Goal: Transaction & Acquisition: Purchase product/service

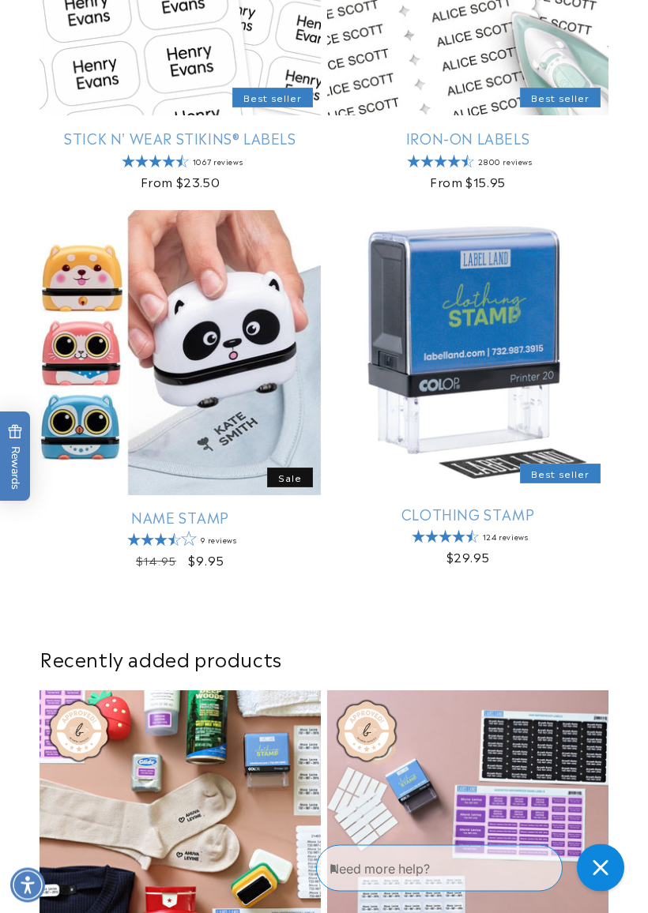
scroll to position [535, 0]
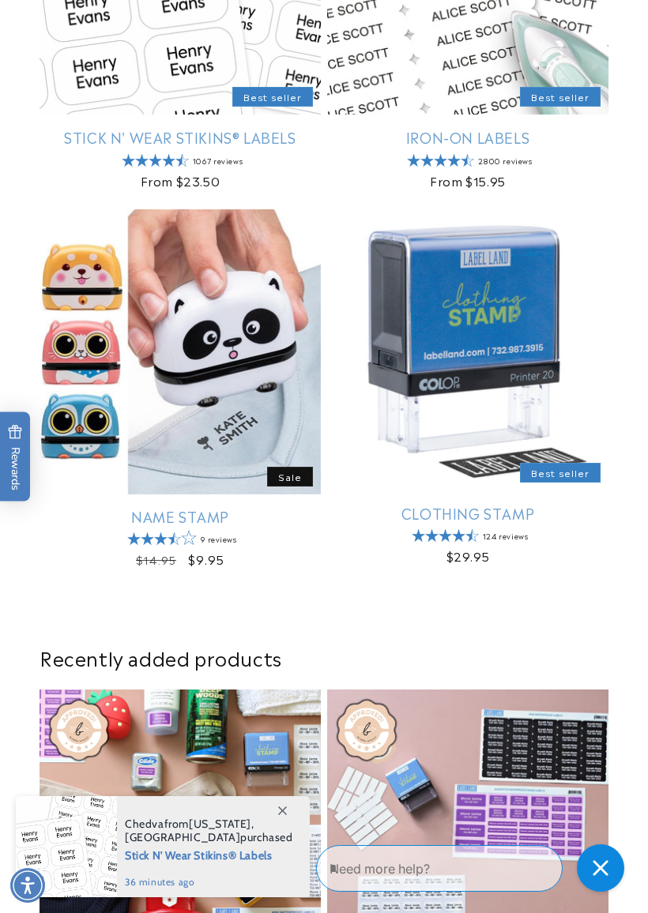
click at [496, 522] on link "Clothing Stamp" at bounding box center [467, 513] width 281 height 18
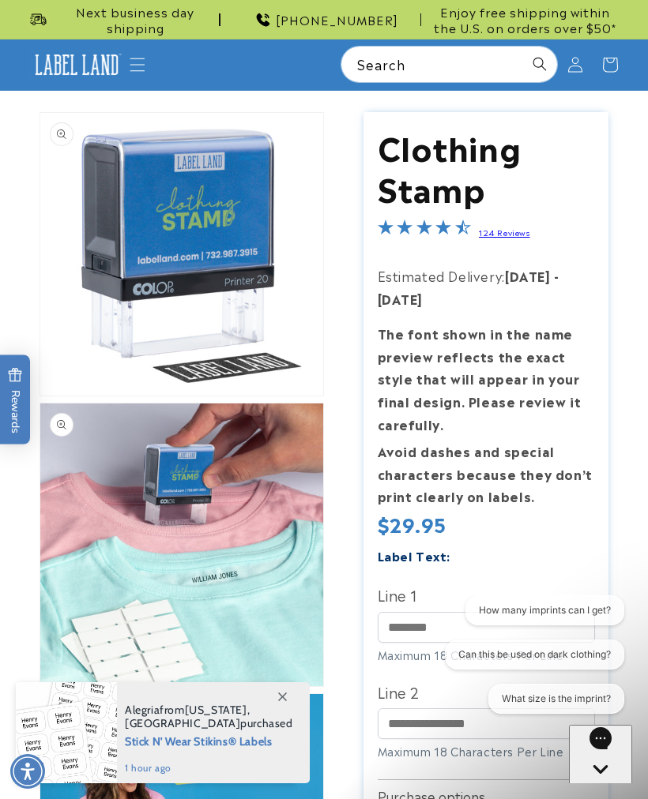
click at [40, 686] on button "Open media 2 in modal" at bounding box center [40, 686] width 0 height 0
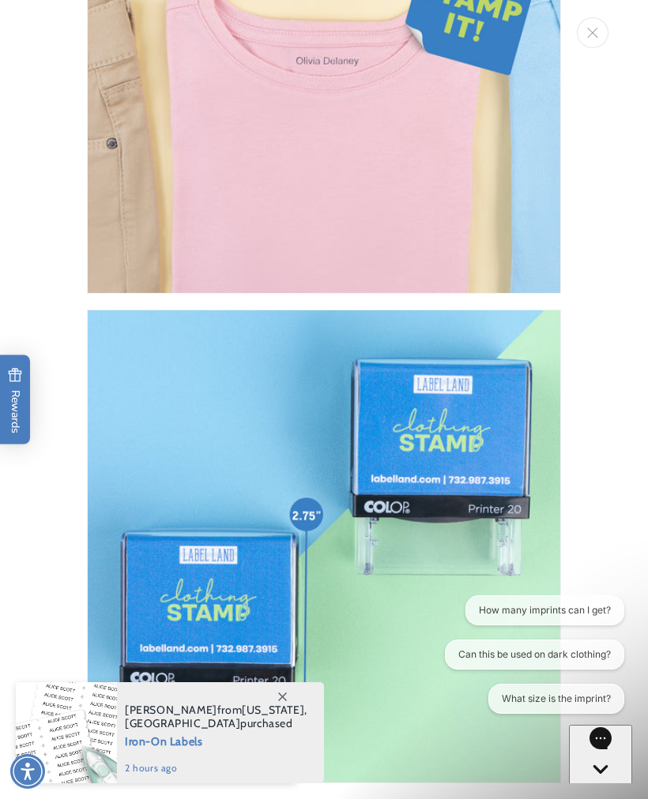
scroll to position [2644, 0]
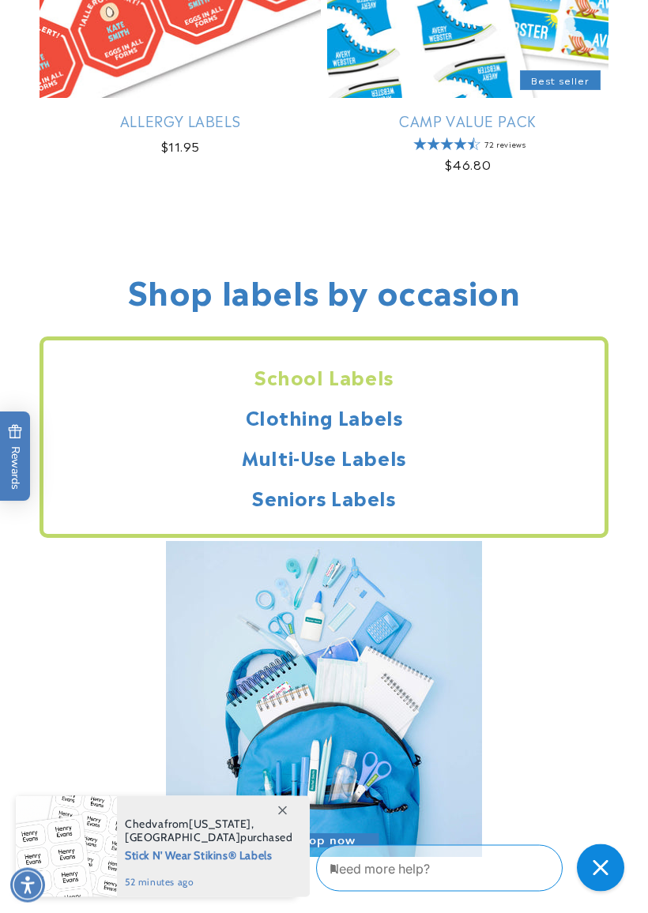
scroll to position [1768, 0]
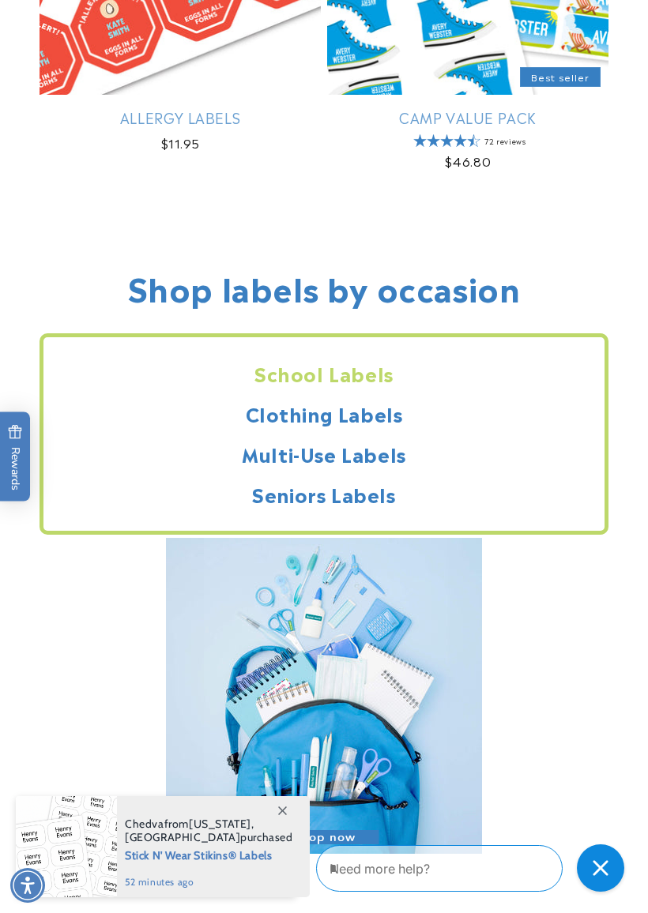
click at [391, 413] on h2 "Clothing Labels" at bounding box center [323, 413] width 561 height 24
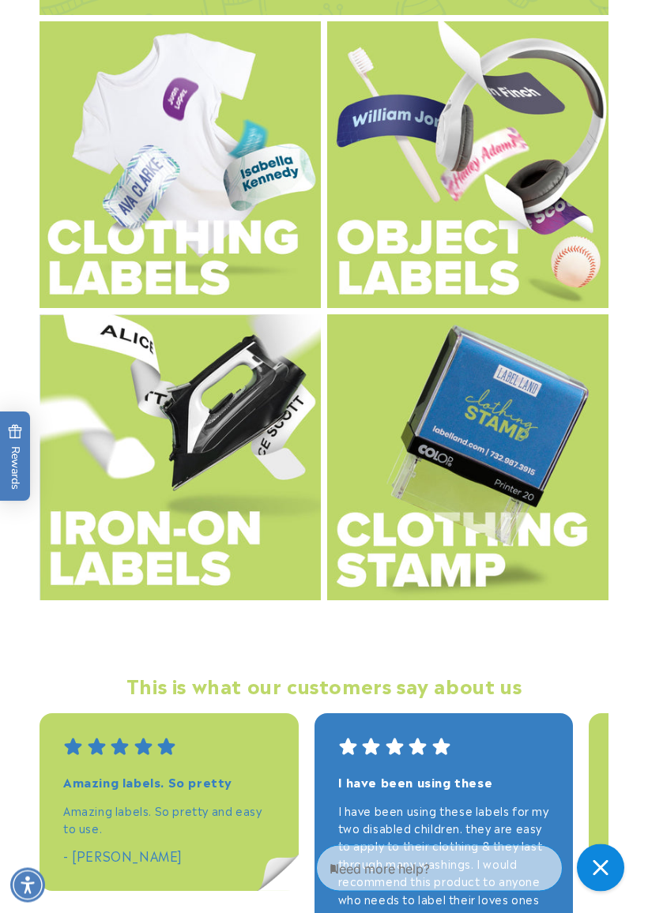
scroll to position [3045, 0]
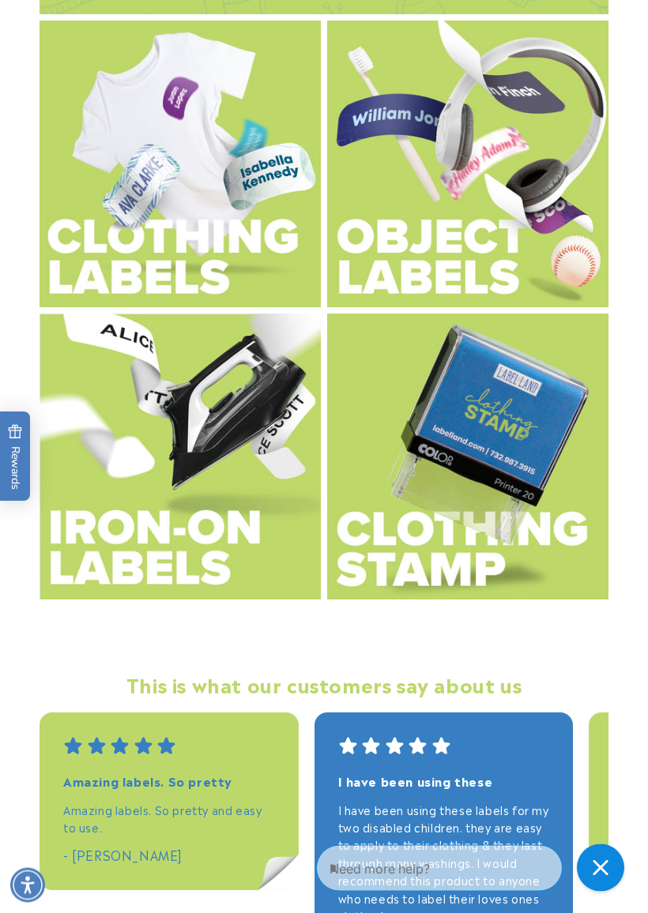
click at [535, 545] on img at bounding box center [467, 457] width 281 height 287
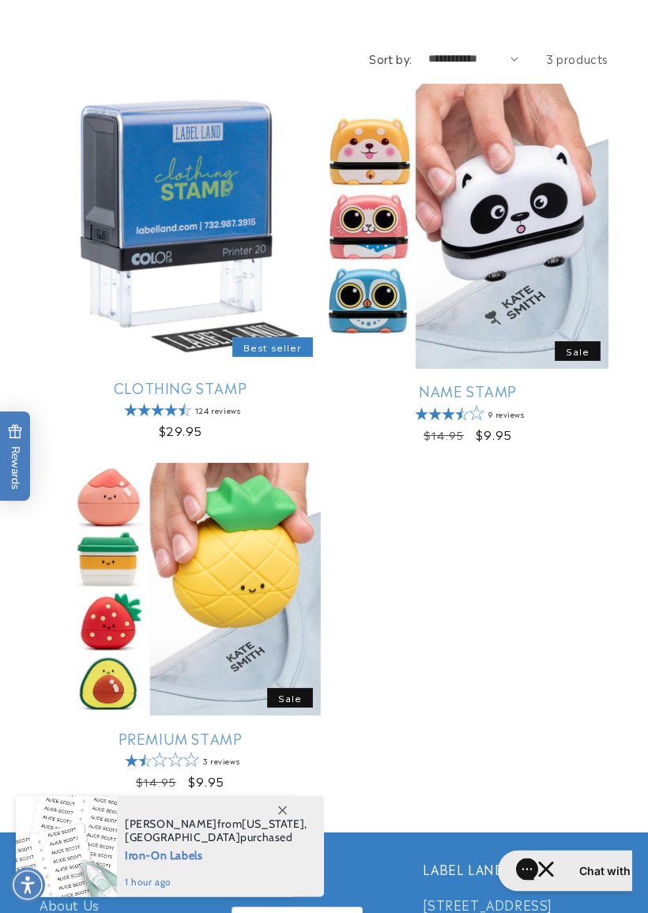
scroll to position [158, 0]
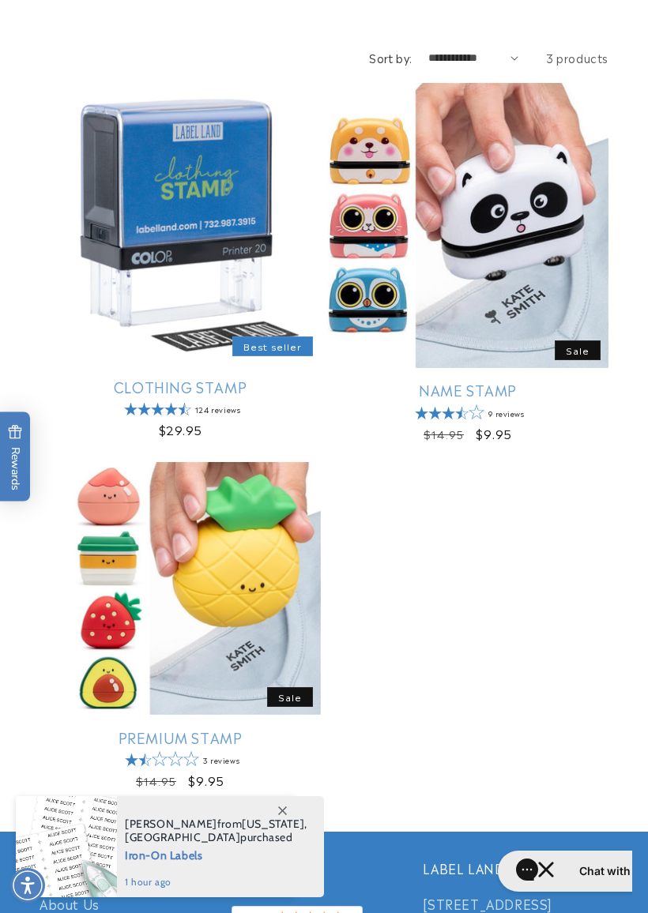
click at [193, 394] on link "Clothing Stamp" at bounding box center [179, 387] width 281 height 18
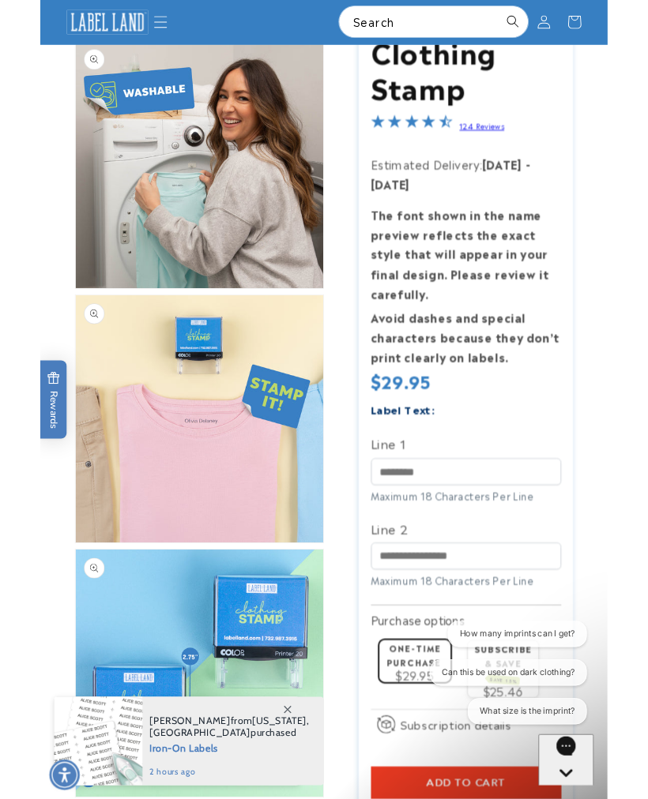
scroll to position [1227, 0]
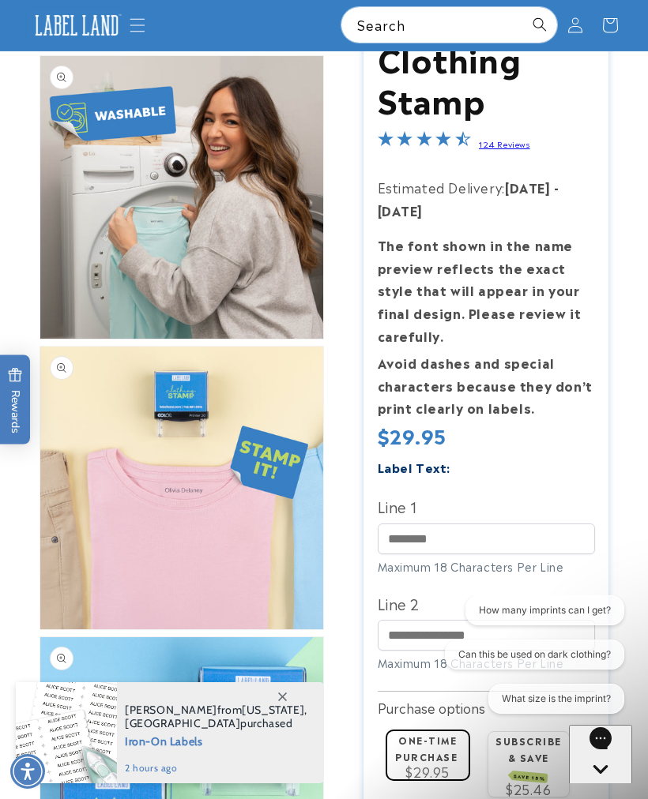
click at [40, 339] on button "Open media 5 in modal" at bounding box center [40, 339] width 0 height 0
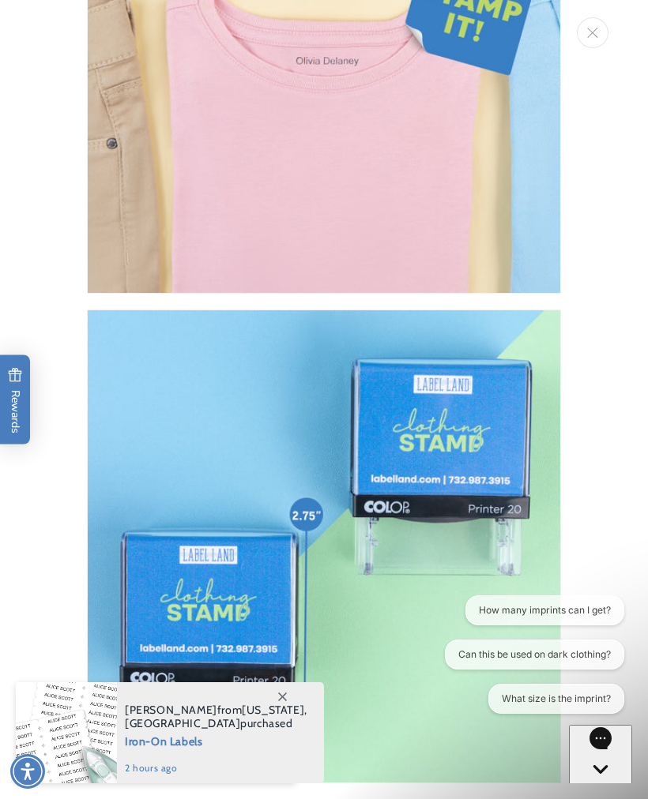
scroll to position [2645, 0]
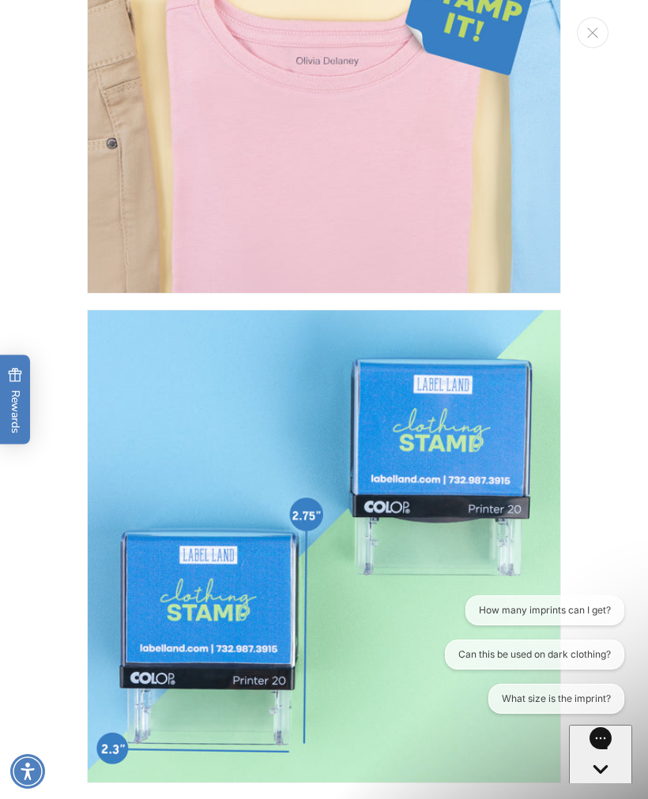
click at [606, 648] on button "Can this be used on dark clothing?" at bounding box center [533, 655] width 179 height 30
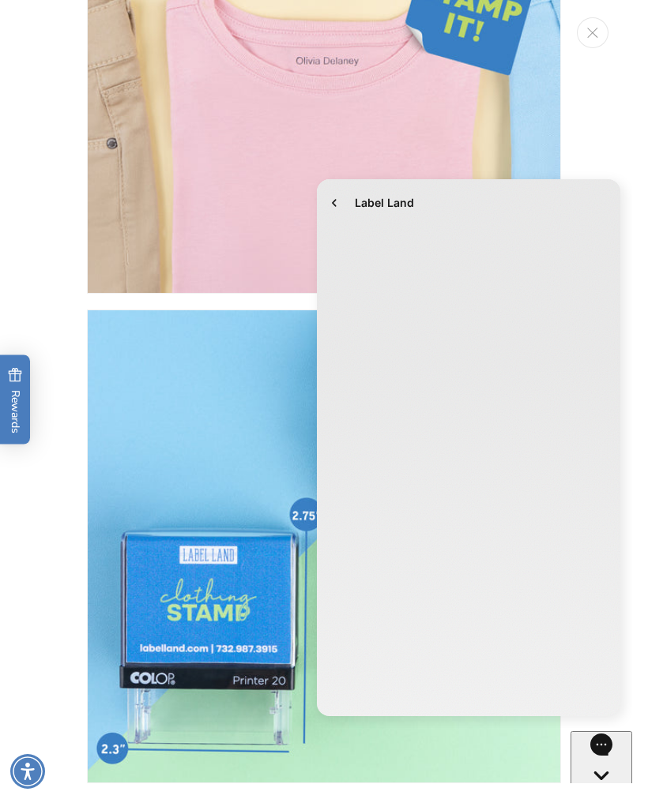
scroll to position [0, 0]
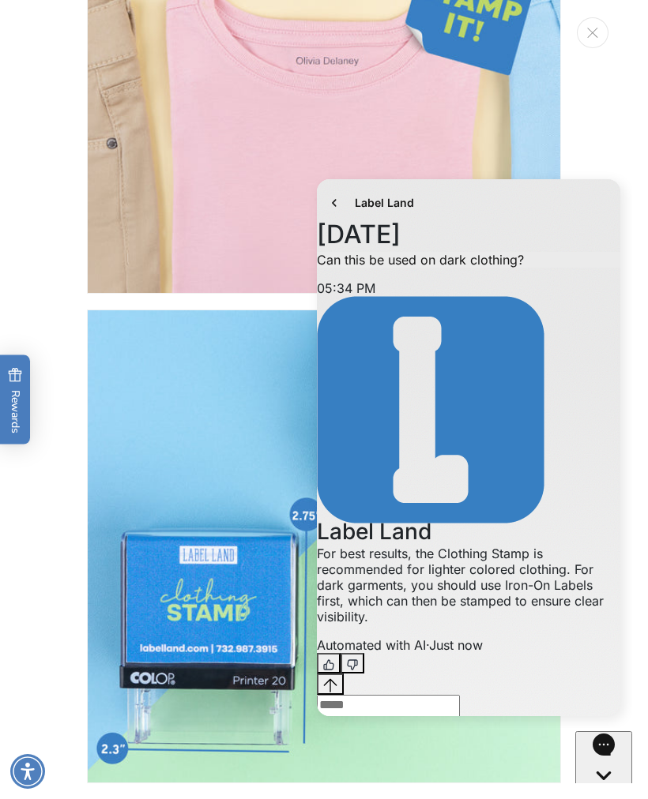
click at [460, 695] on textarea "live chat message input" at bounding box center [388, 713] width 143 height 36
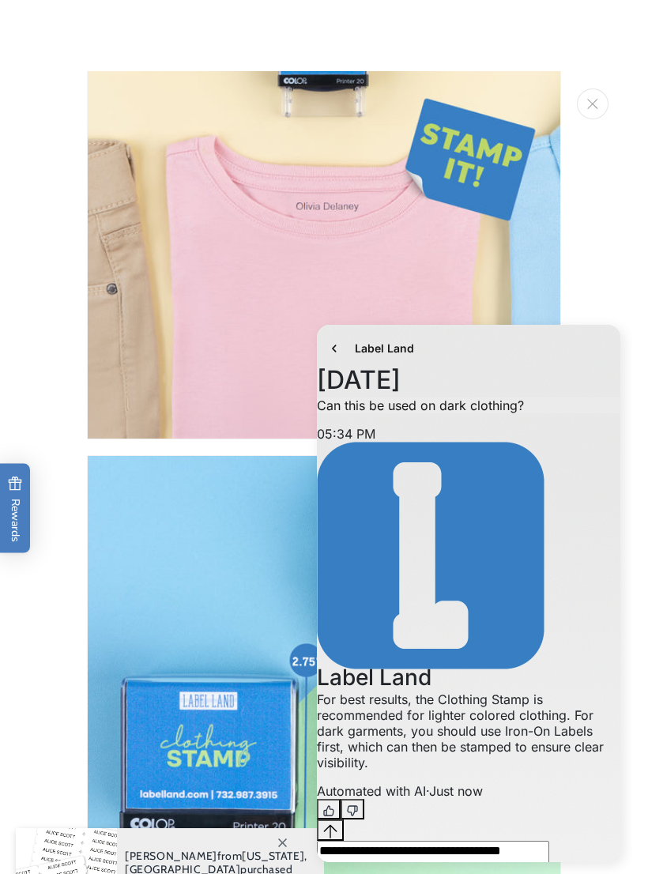
scroll to position [1688, 0]
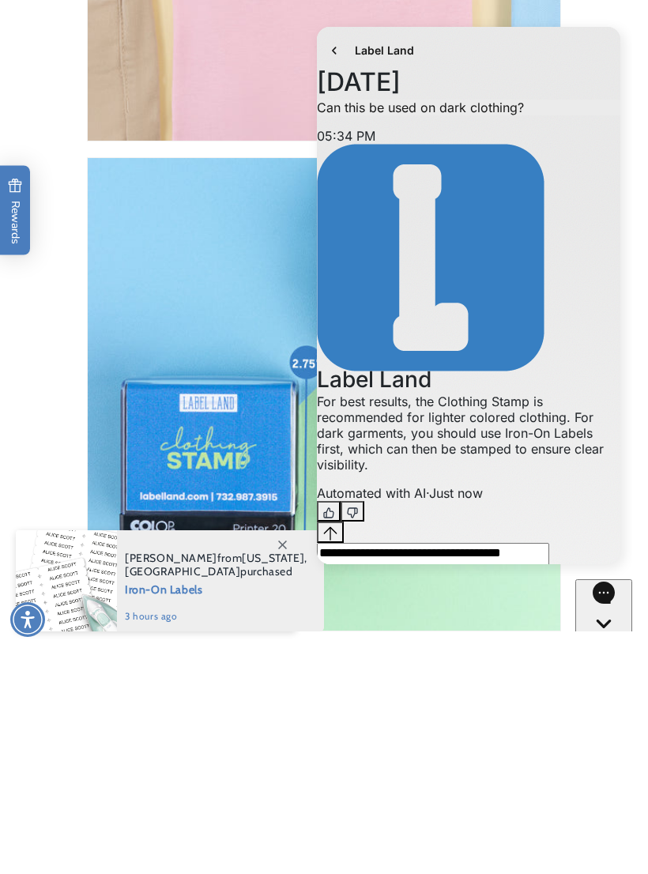
type textarea "**********"
click at [607, 643] on icon "Close gorgias live chat" at bounding box center [603, 650] width 15 height 15
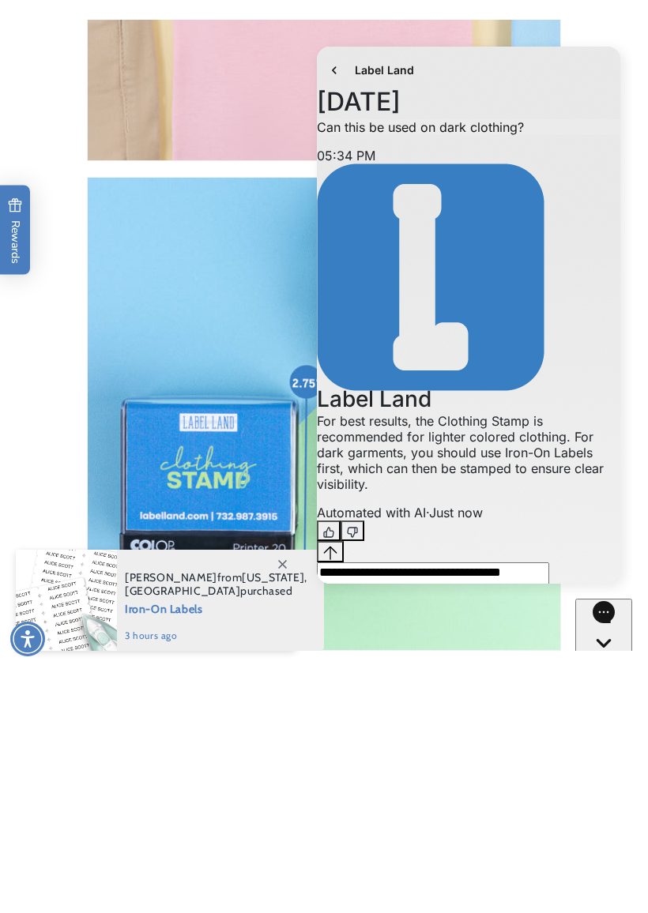
scroll to position [2531, 0]
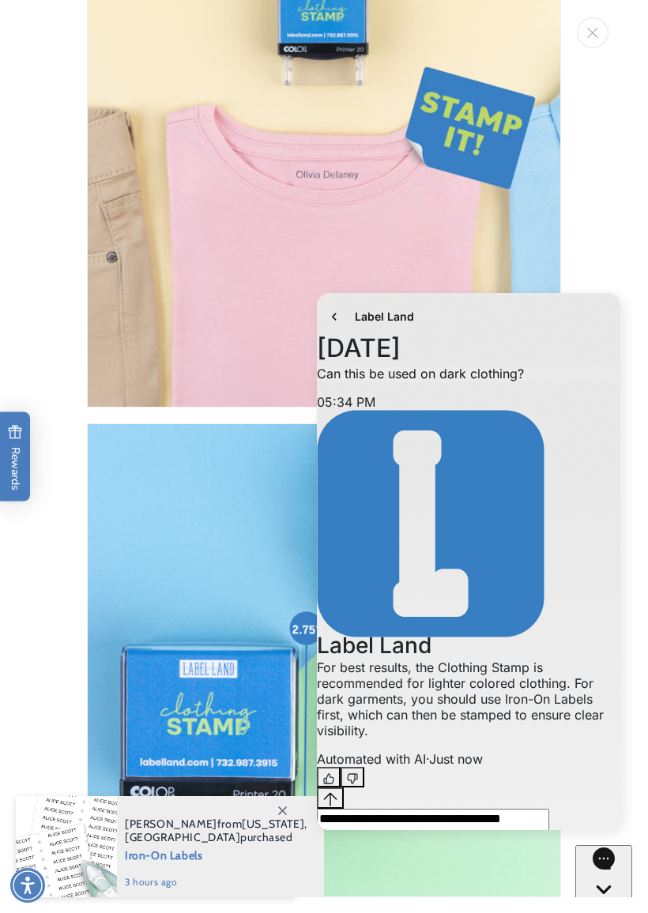
click at [366, 798] on icon "Send message" at bounding box center [359, 860] width 13 height 13
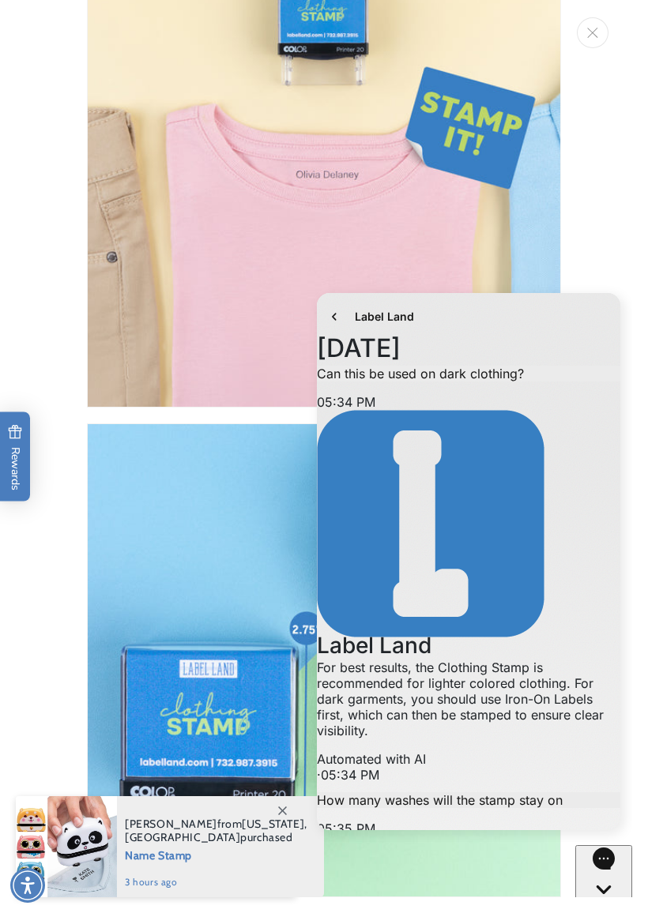
scroll to position [388, 0]
click at [228, 580] on img "Media gallery" at bounding box center [324, 660] width 474 height 474
click at [344, 317] on button "go to home page" at bounding box center [334, 317] width 22 height 22
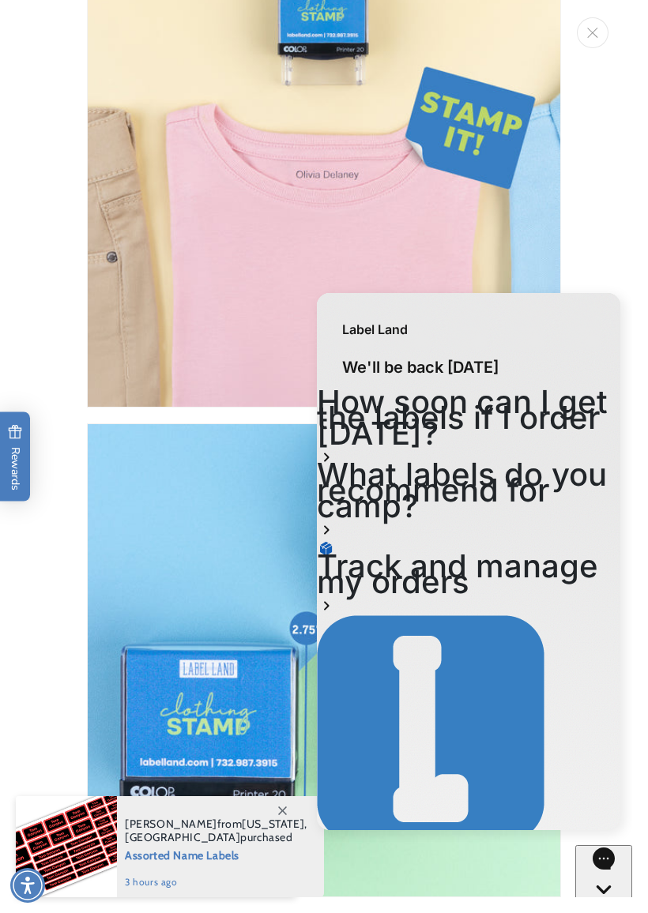
click at [246, 585] on img "Media gallery" at bounding box center [324, 660] width 474 height 474
click at [434, 207] on img "Media gallery" at bounding box center [324, 171] width 474 height 474
click at [284, 273] on img "Media gallery" at bounding box center [324, 171] width 474 height 474
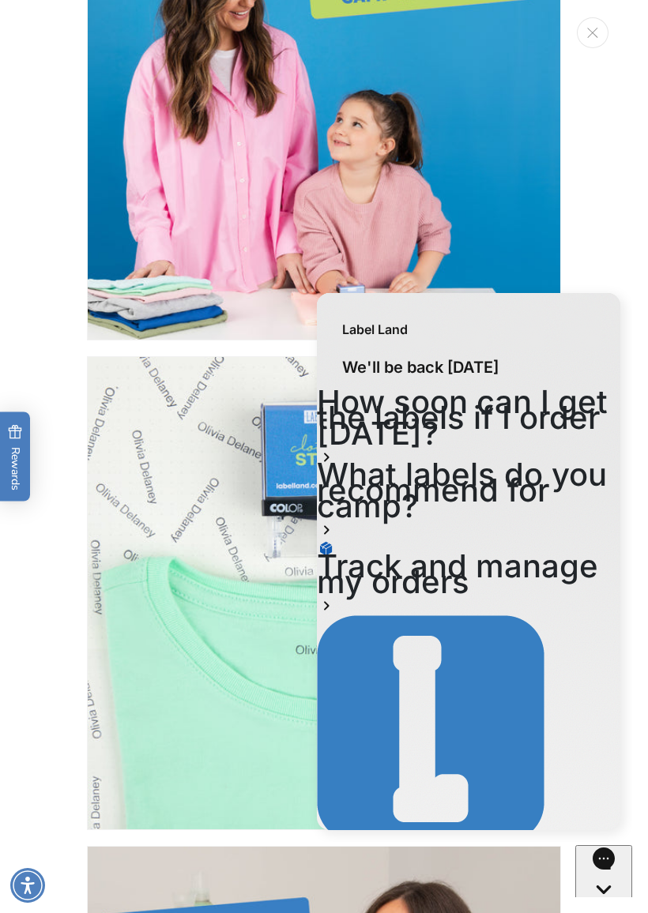
scroll to position [1129, 0]
click at [578, 330] on div "Label Land" at bounding box center [468, 321] width 303 height 57
click at [586, 322] on div "Label Land" at bounding box center [468, 321] width 303 height 57
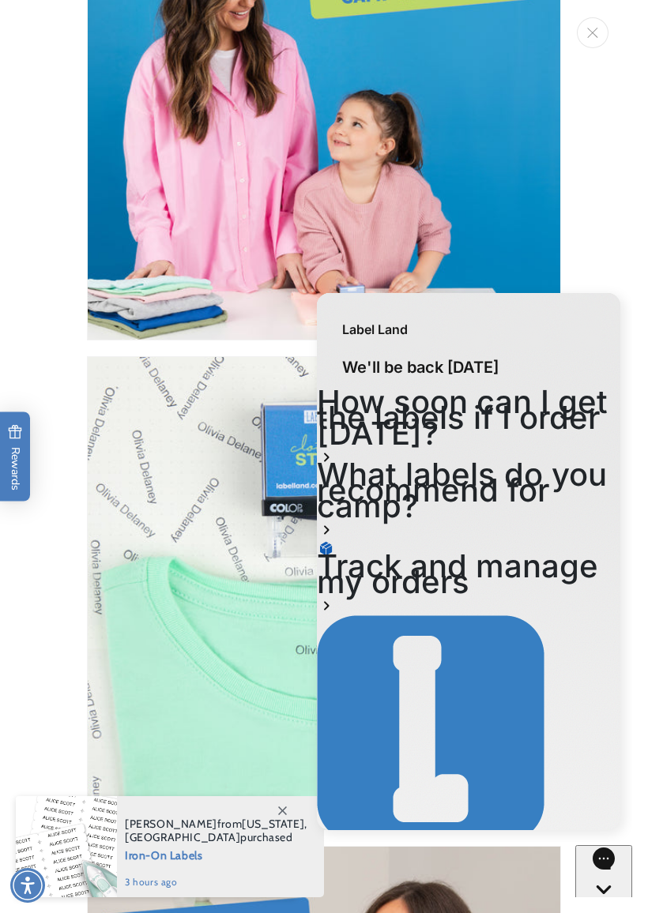
click at [416, 798] on icon at bounding box center [408, 931] width 17 height 16
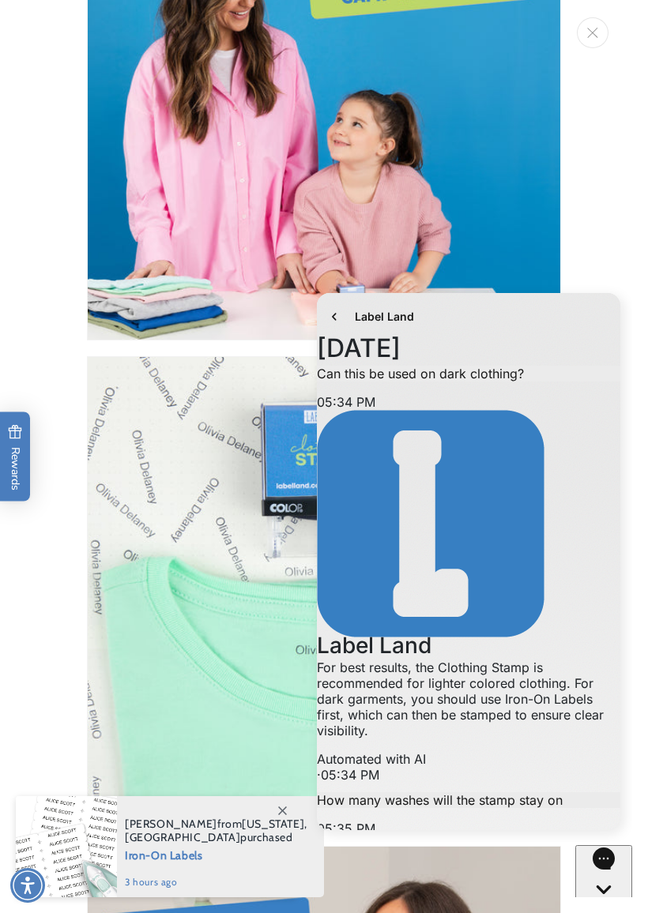
scroll to position [406, 0]
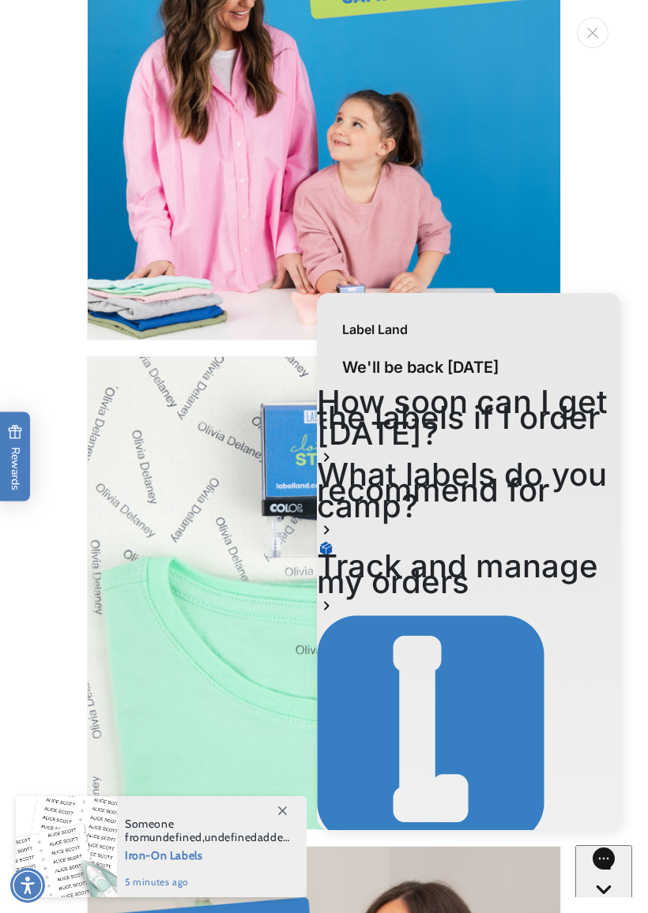
click at [214, 519] on img "Media gallery" at bounding box center [324, 593] width 474 height 474
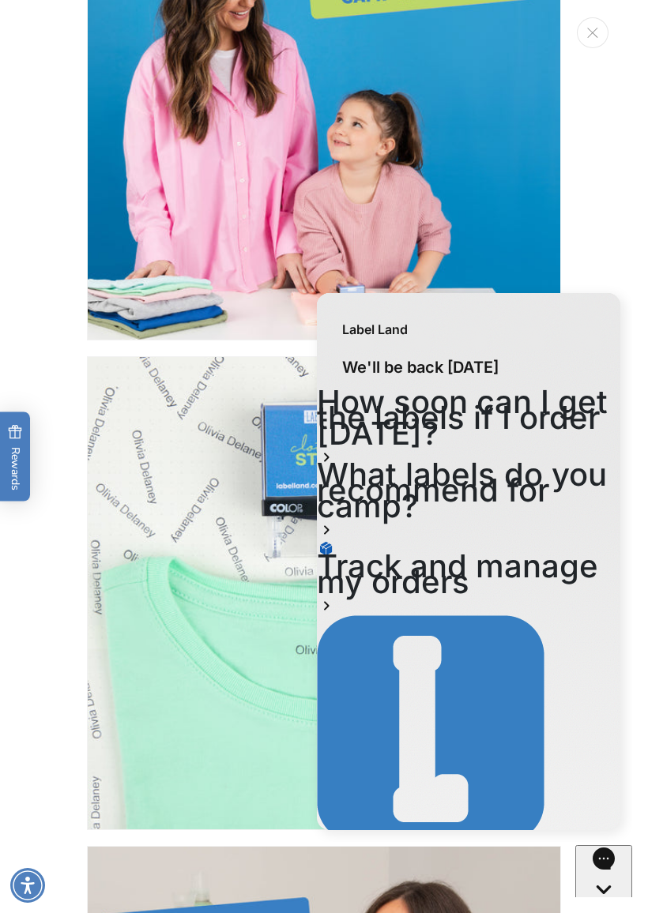
click at [609, 798] on div "Close gorgias live chat" at bounding box center [603, 919] width 44 height 20
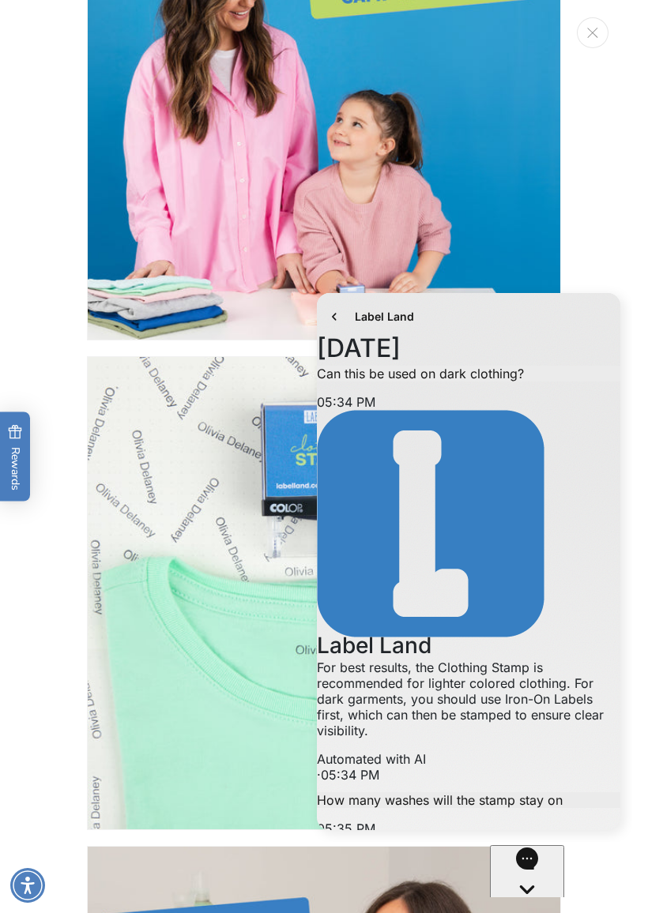
scroll to position [388, 0]
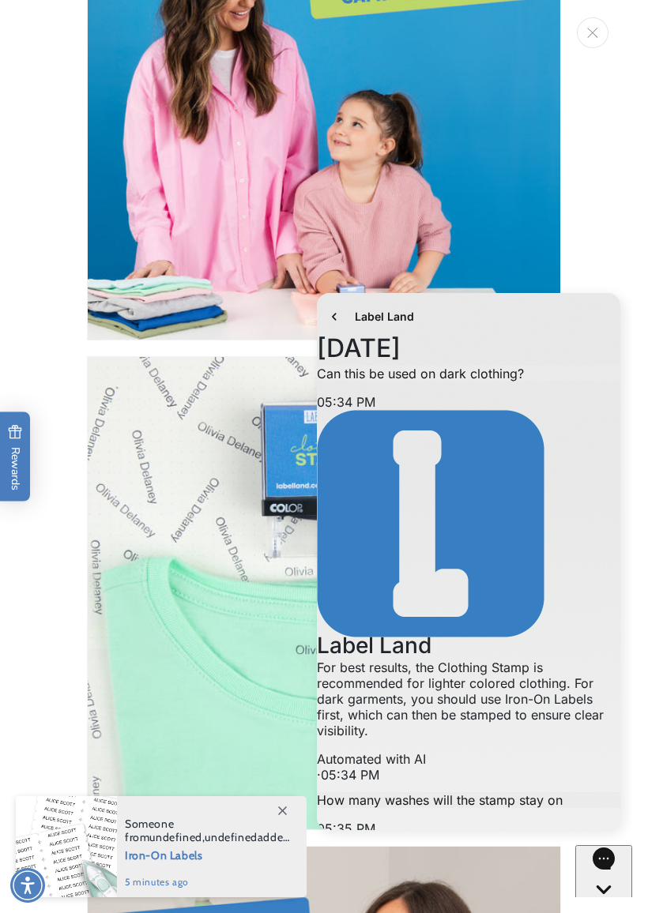
click at [607, 798] on icon "Close gorgias live chat" at bounding box center [604, 917] width 16 height 16
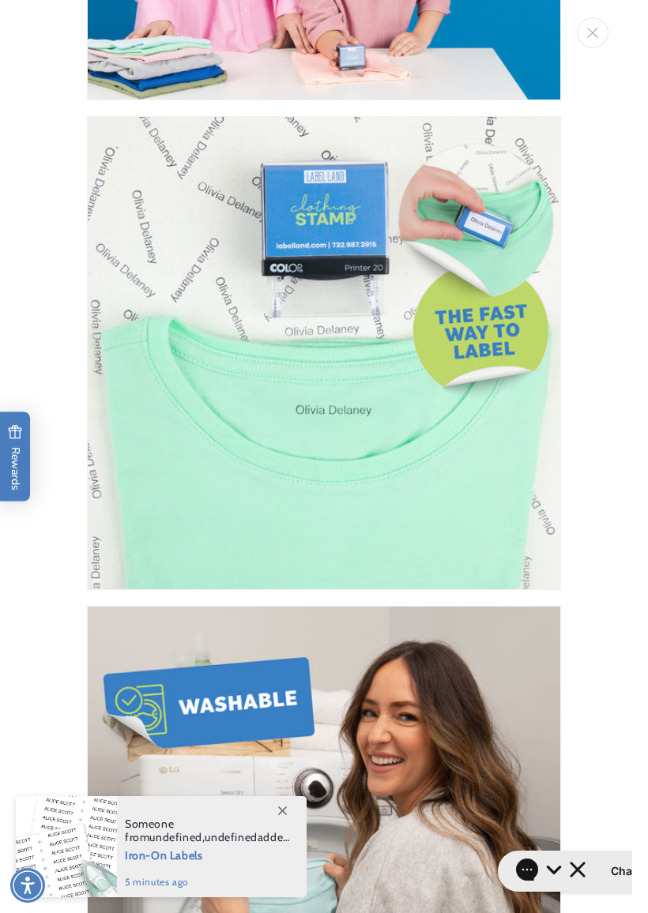
scroll to position [1381, 0]
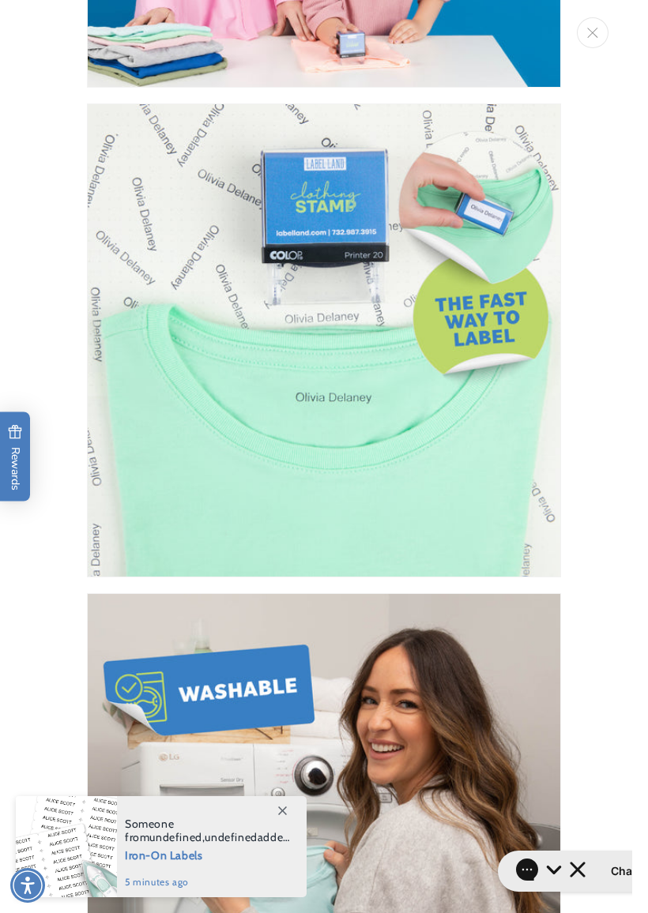
click at [374, 502] on img "Media gallery" at bounding box center [324, 340] width 474 height 474
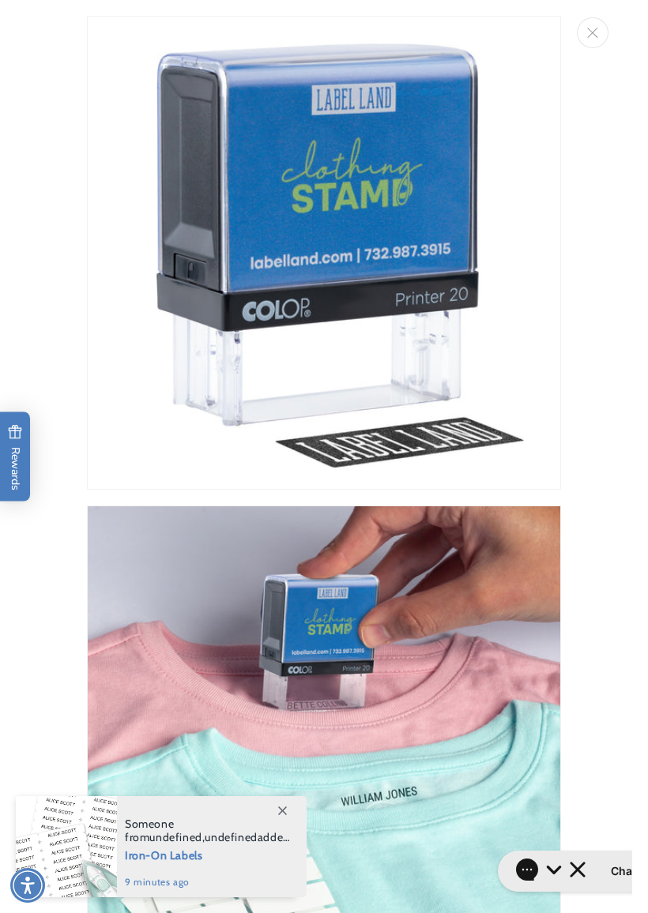
scroll to position [0, 0]
click at [592, 38] on icon "Close" at bounding box center [592, 33] width 11 height 10
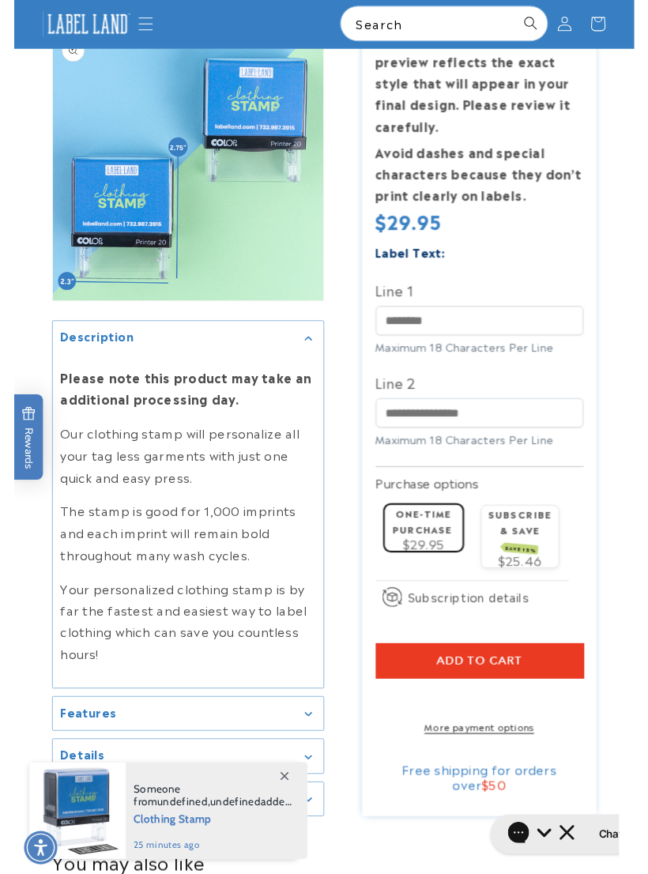
scroll to position [1835, 0]
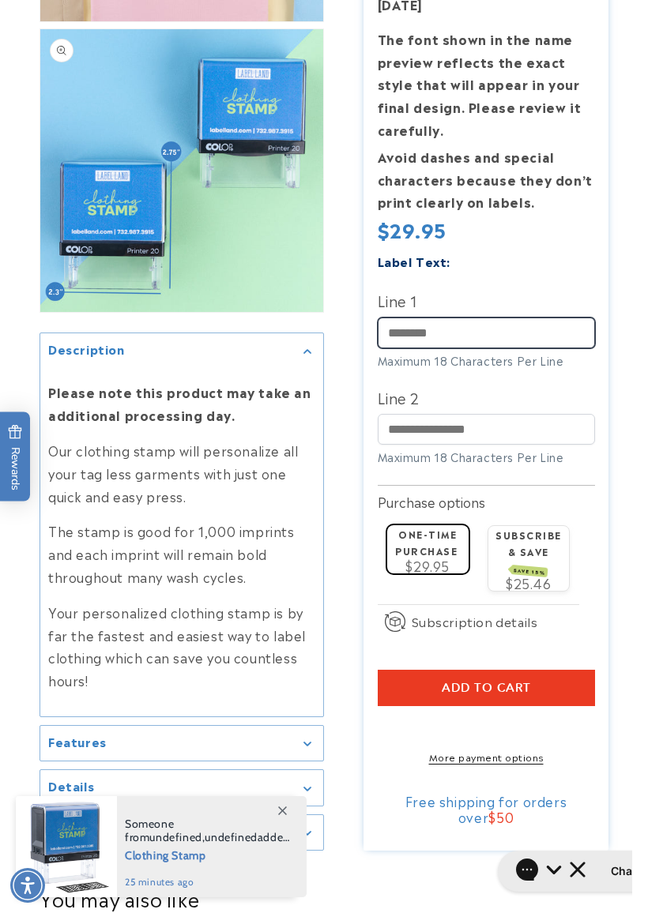
click at [478, 317] on input "Line 1" at bounding box center [486, 332] width 217 height 31
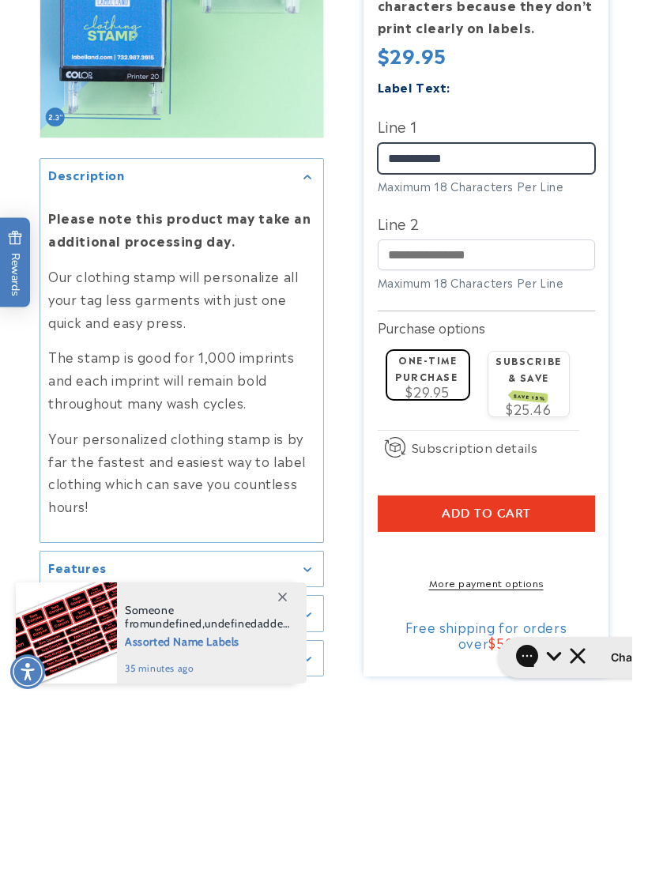
scroll to position [1837, 0]
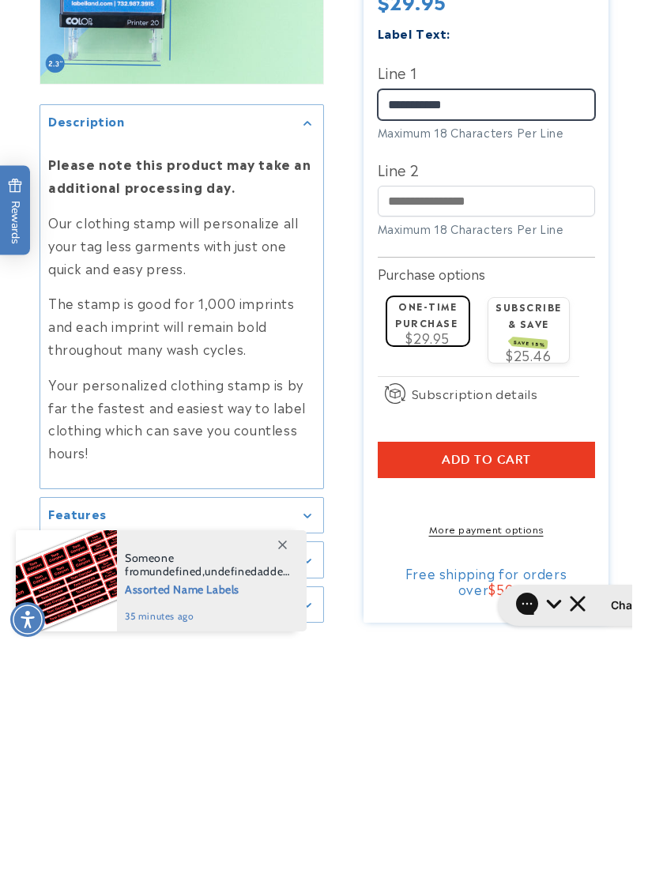
type input "**********"
click at [438, 554] on span "$29.95" at bounding box center [427, 563] width 44 height 19
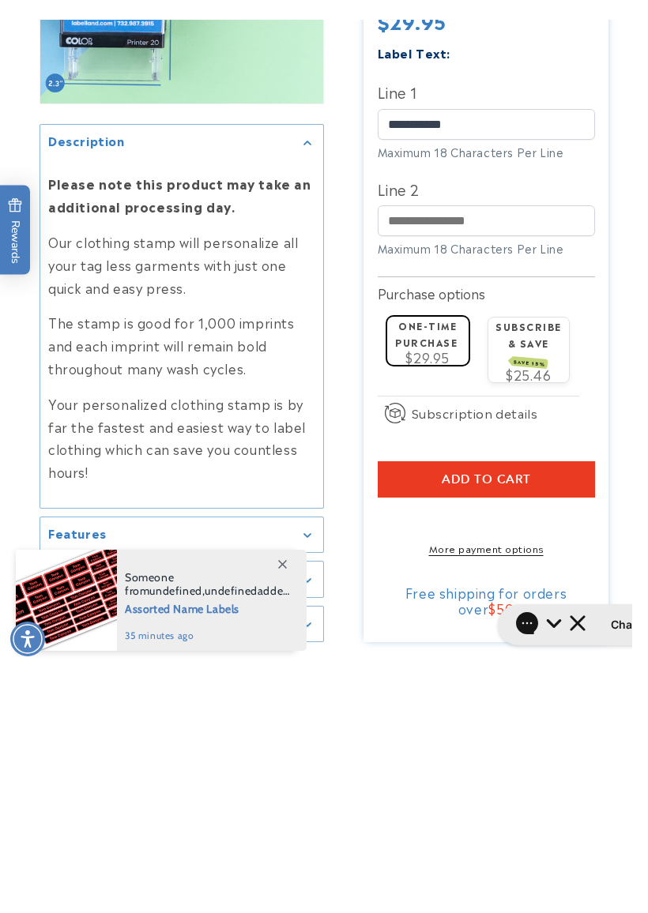
scroll to position [2064, 0]
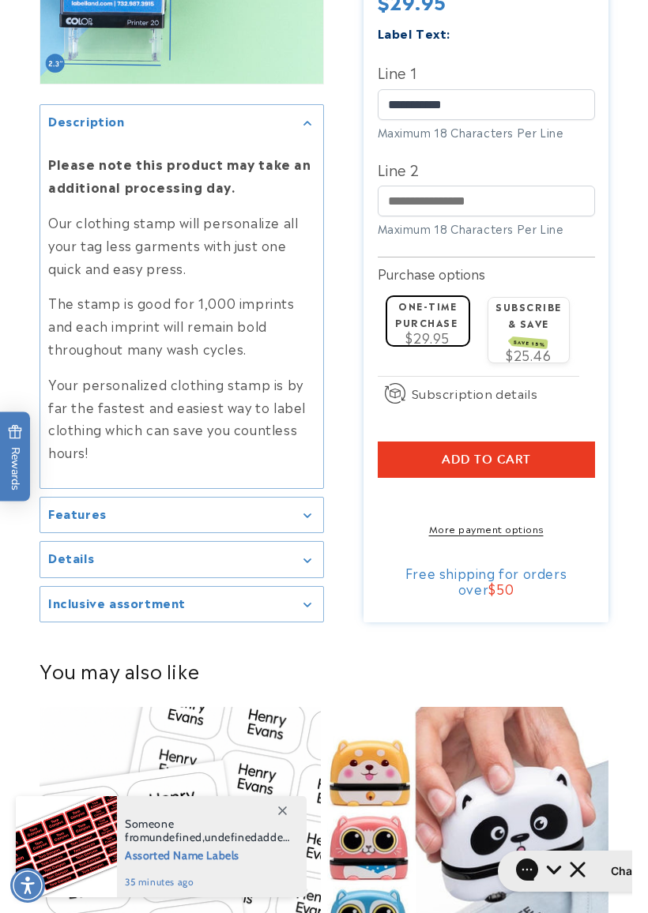
click at [562, 441] on button "Add to cart" at bounding box center [486, 459] width 217 height 36
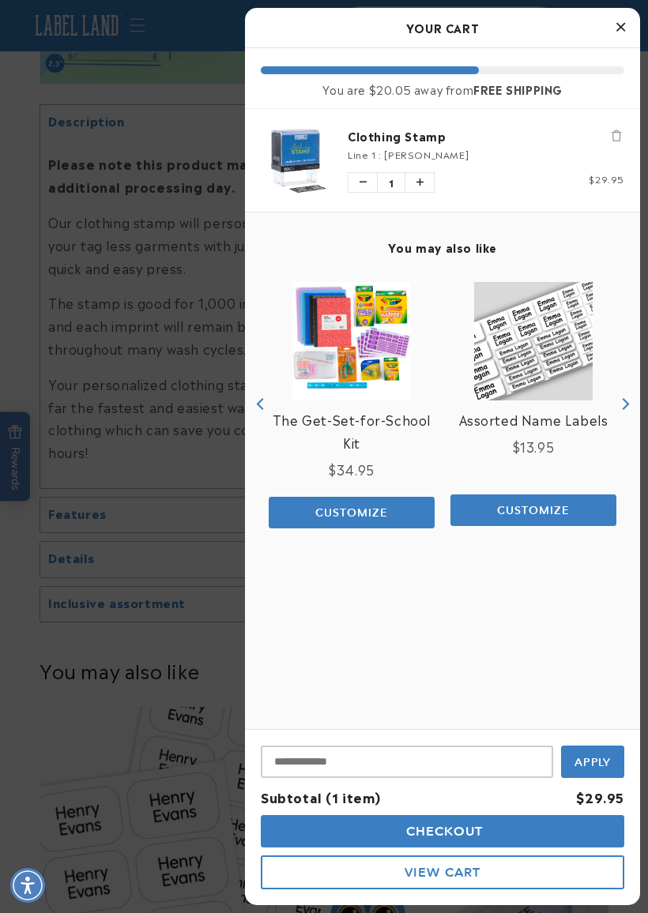
click at [626, 408] on icon "Next" at bounding box center [624, 404] width 12 height 12
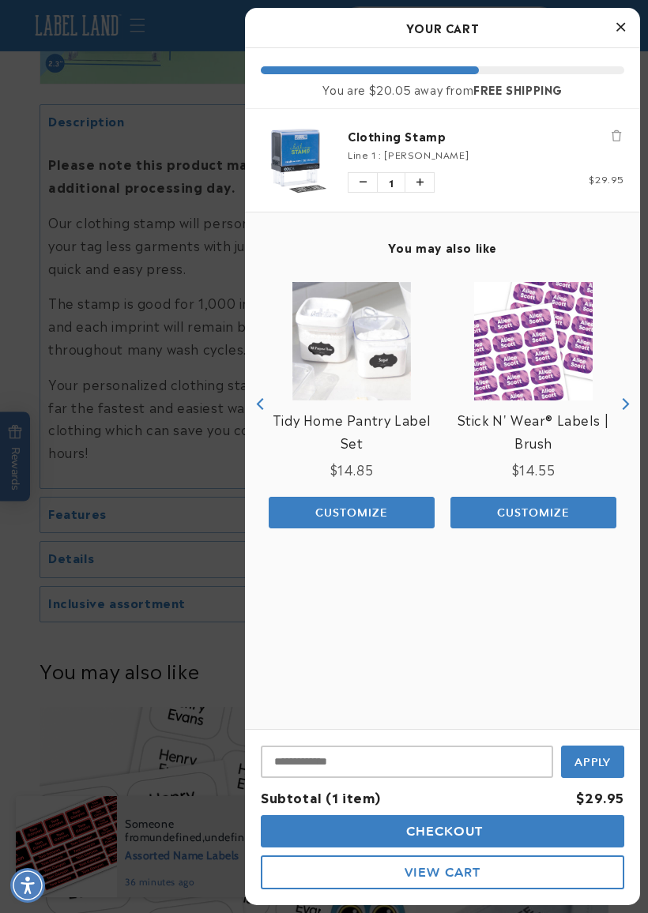
click at [633, 395] on button "Next" at bounding box center [624, 405] width 24 height 24
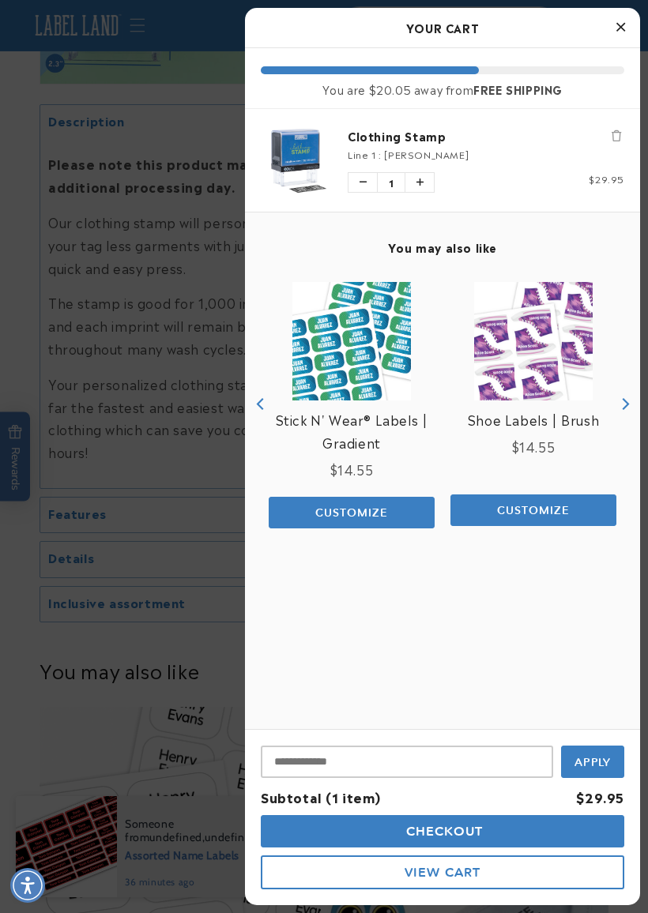
click at [625, 407] on icon "Next" at bounding box center [625, 404] width 7 height 12
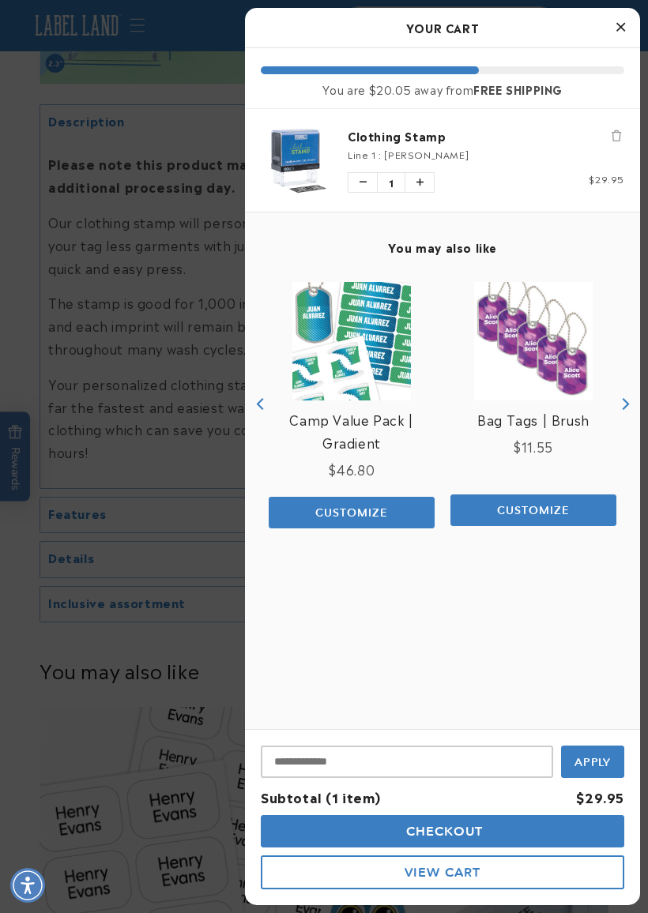
click at [629, 404] on icon "Next" at bounding box center [625, 404] width 7 height 12
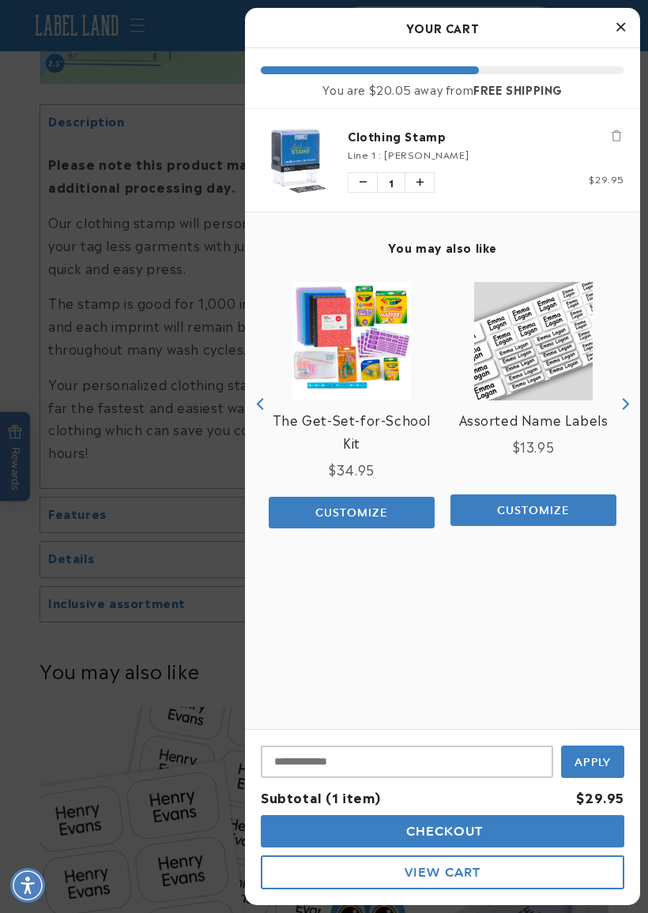
click at [626, 409] on icon "Next" at bounding box center [624, 404] width 12 height 12
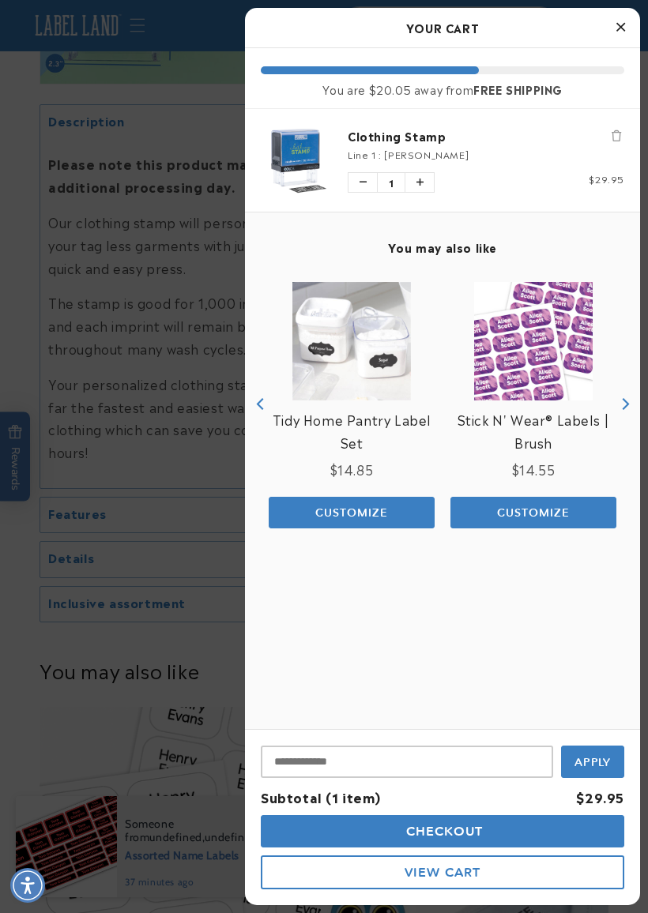
click at [626, 411] on button "Next" at bounding box center [624, 405] width 24 height 24
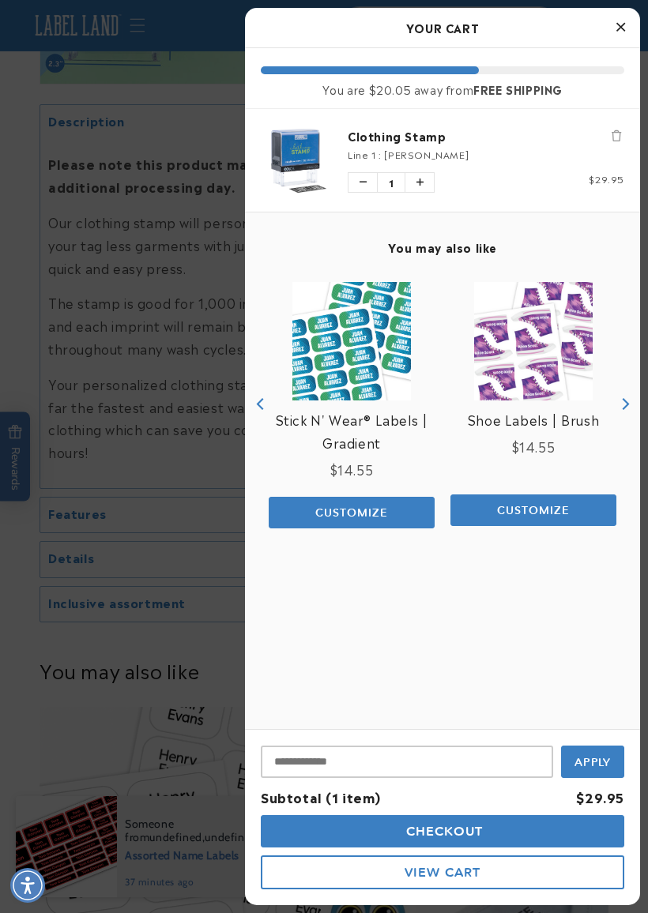
click at [628, 407] on icon "Next" at bounding box center [624, 404] width 12 height 12
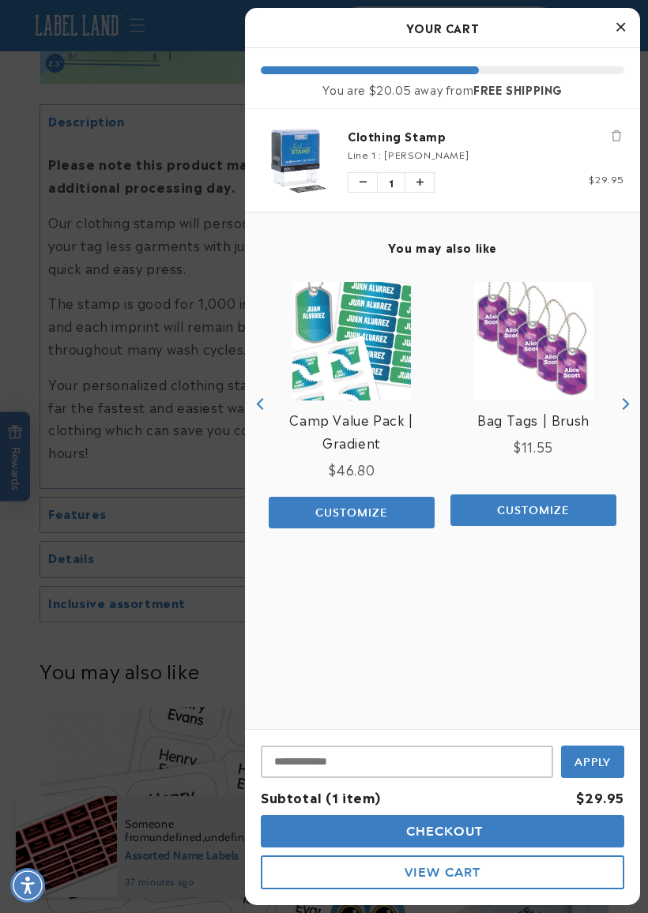
click at [627, 408] on icon "Next" at bounding box center [624, 404] width 12 height 12
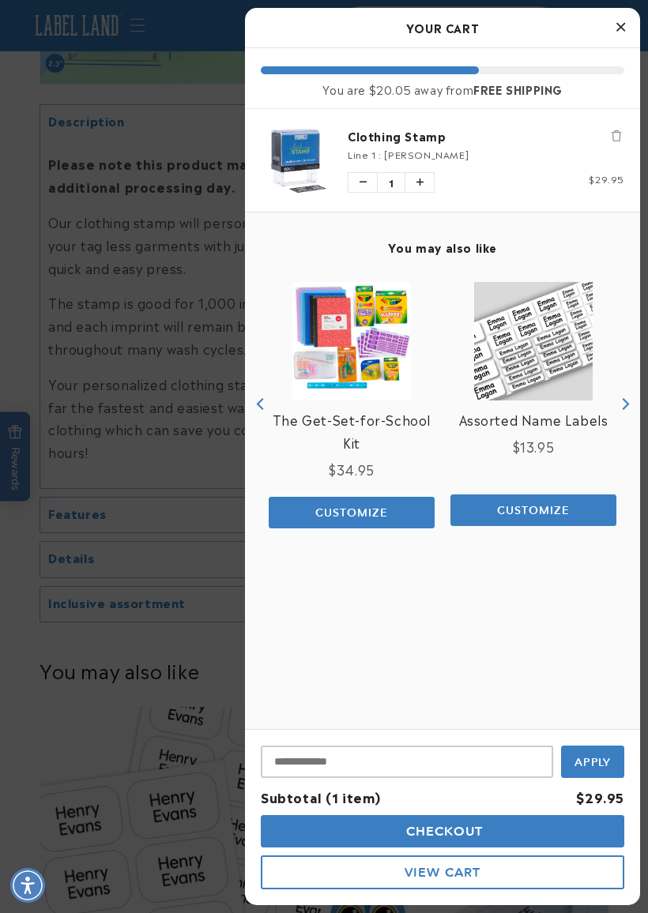
click at [561, 419] on link "Assorted Name Labels" at bounding box center [533, 419] width 149 height 23
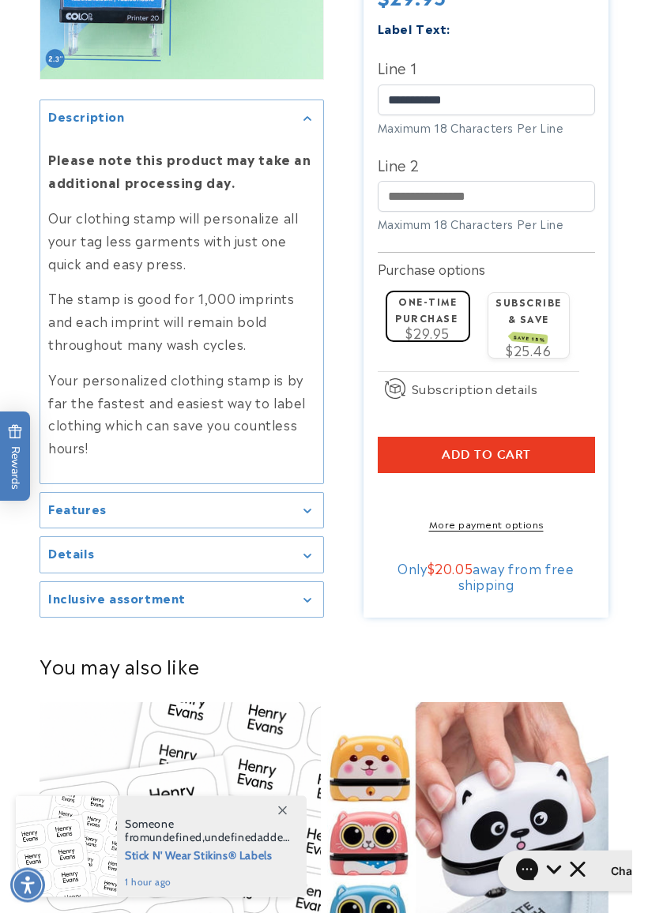
scroll to position [2068, 0]
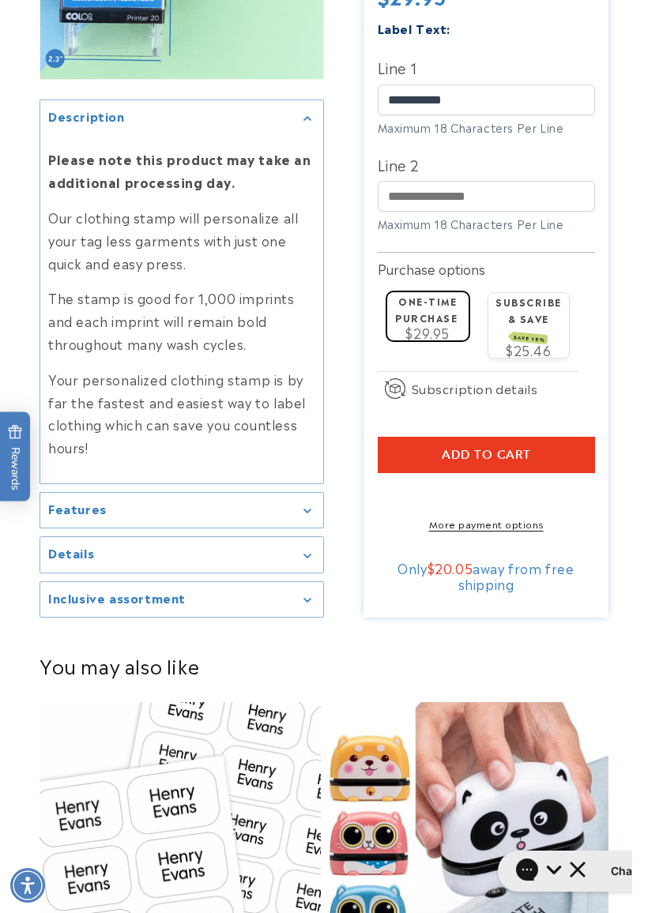
click at [561, 437] on button "Add to cart" at bounding box center [486, 455] width 217 height 36
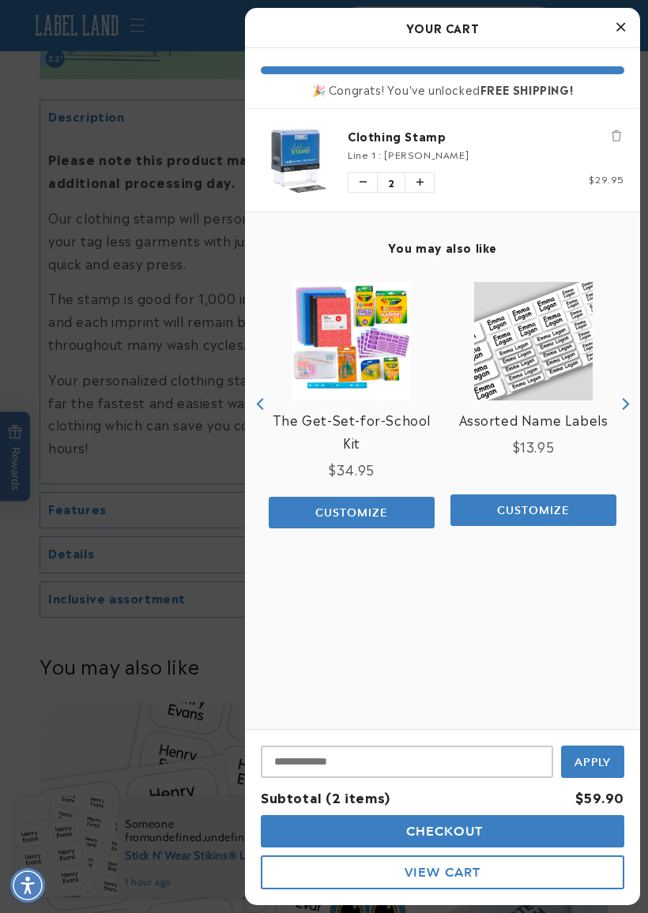
click at [588, 421] on link "Assorted Name Labels" at bounding box center [533, 419] width 149 height 23
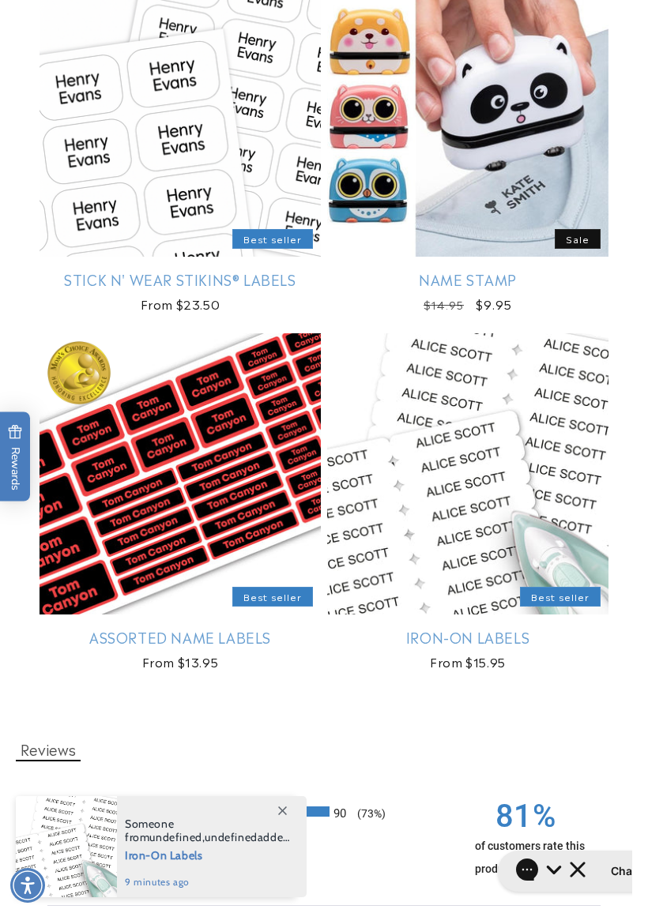
scroll to position [2795, 0]
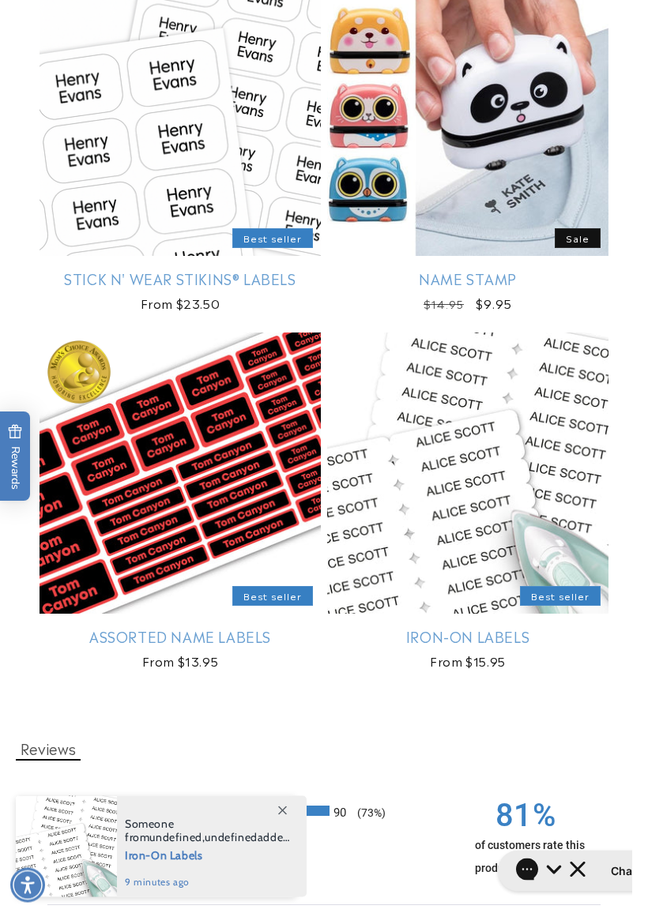
click at [496, 628] on link "Iron-On Labels" at bounding box center [467, 637] width 281 height 18
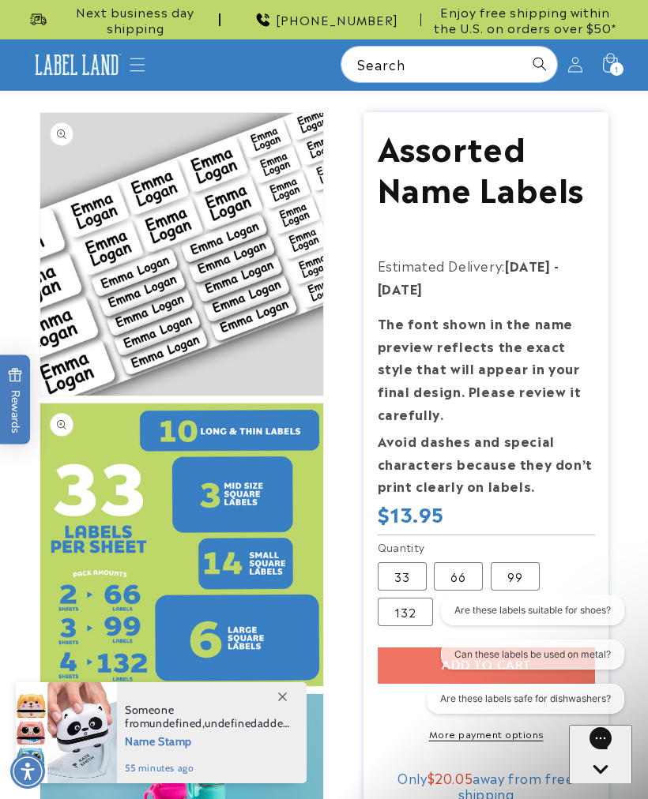
click at [40, 396] on button "Open media 1 in modal" at bounding box center [40, 396] width 0 height 0
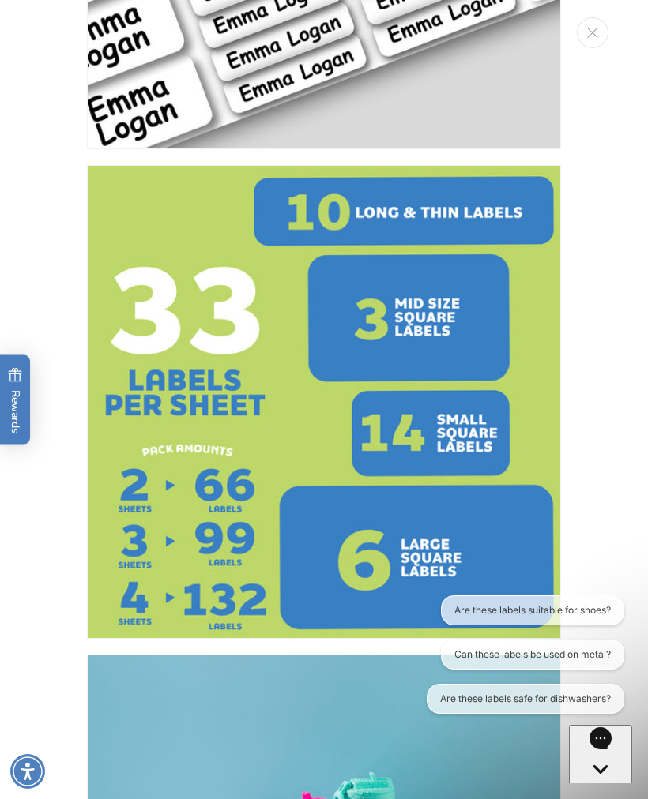
scroll to position [342, 0]
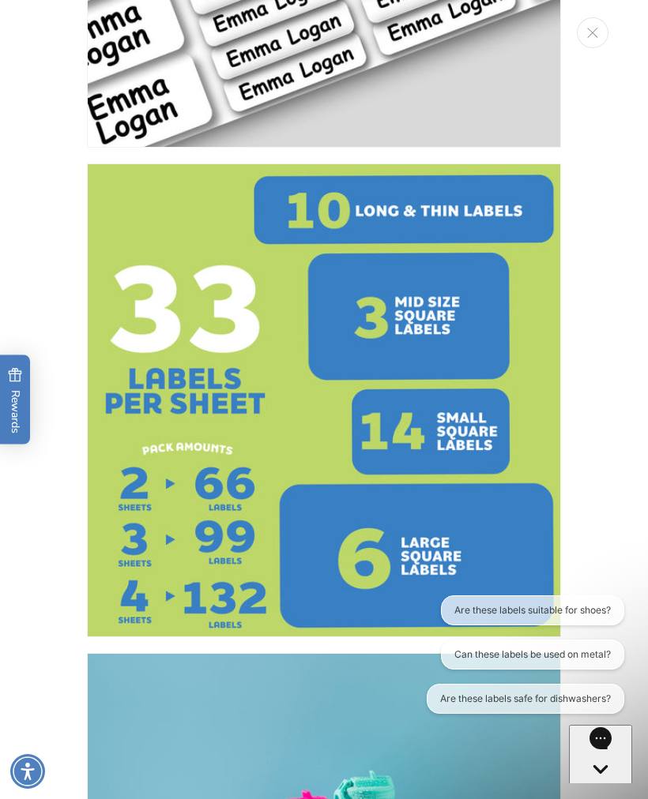
click at [426, 328] on img "Media gallery" at bounding box center [324, 400] width 474 height 474
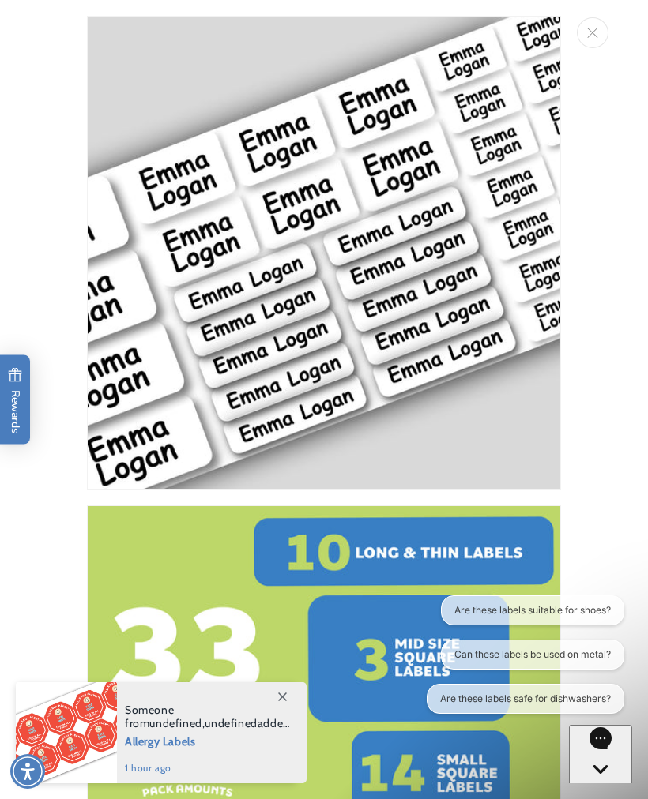
scroll to position [0, 0]
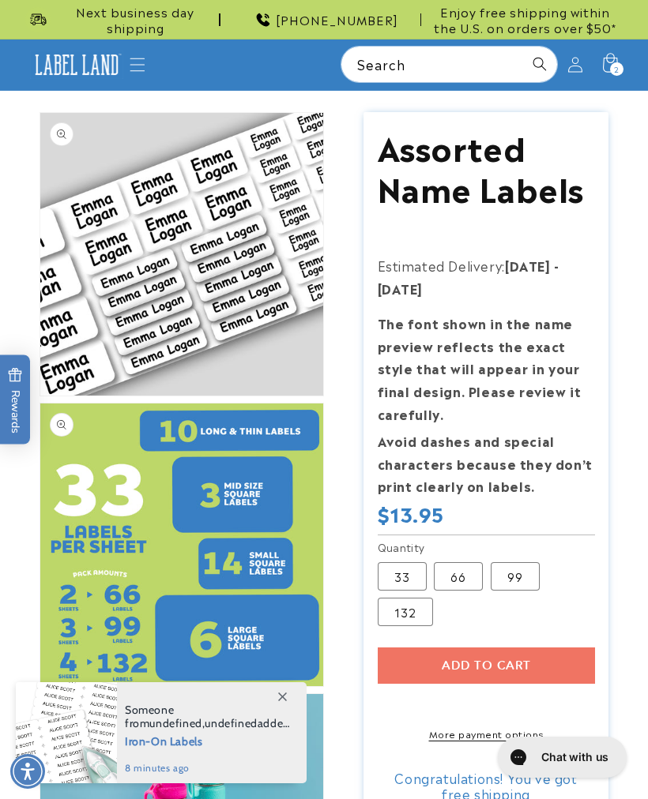
click at [40, 396] on button "Open media 1 in modal" at bounding box center [40, 396] width 0 height 0
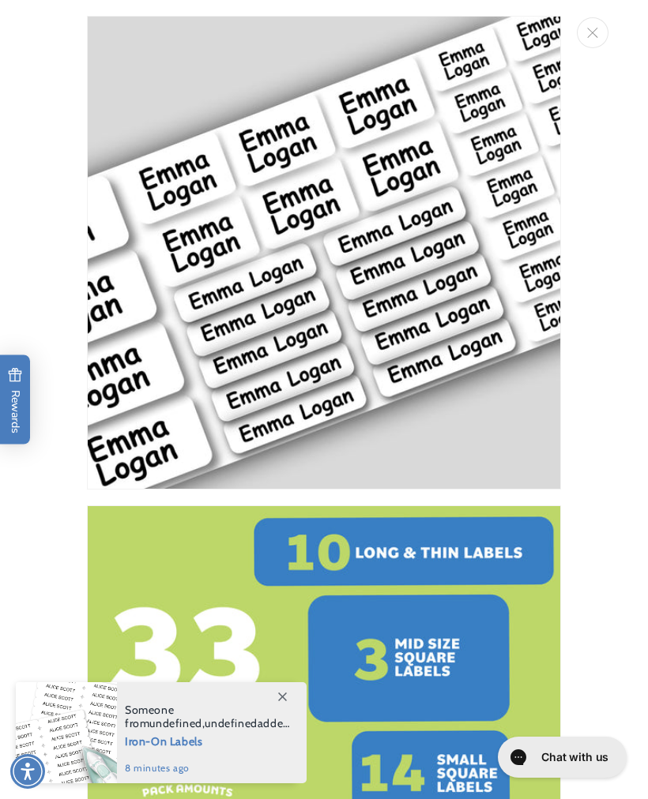
click at [426, 362] on img "Media gallery" at bounding box center [324, 253] width 474 height 474
click at [426, 361] on img "Media gallery" at bounding box center [324, 253] width 474 height 474
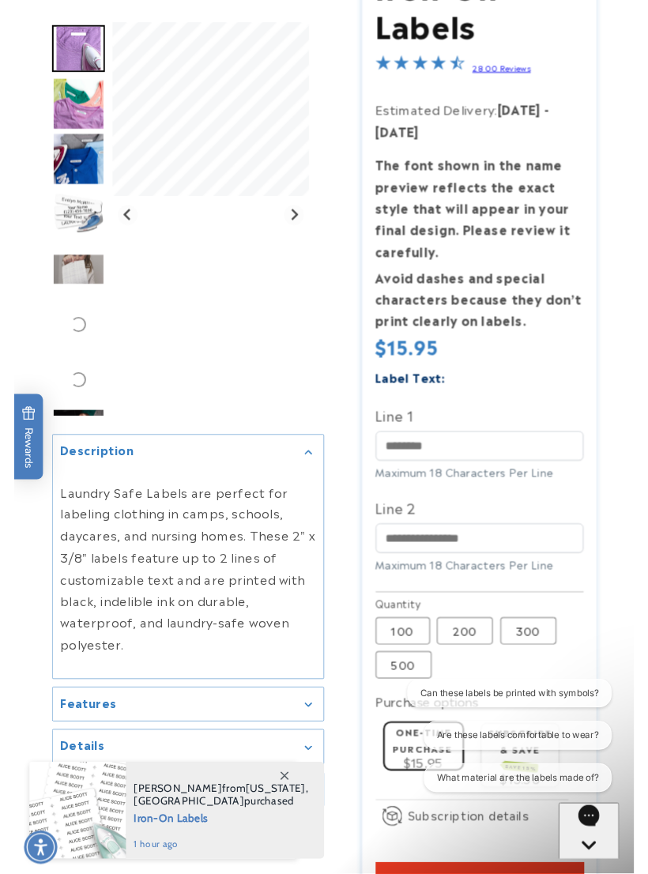
scroll to position [160, 0]
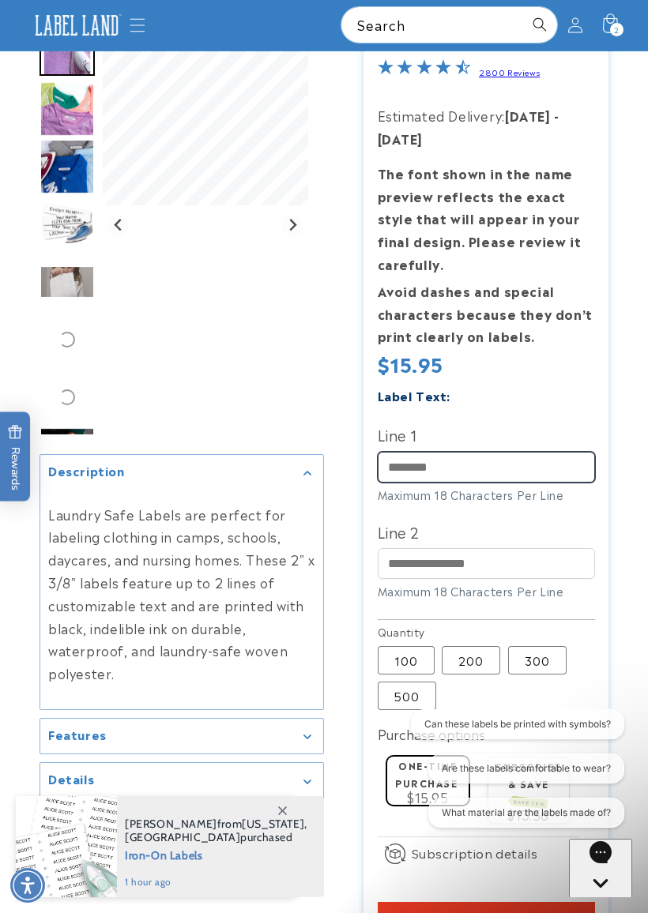
click at [442, 462] on input "Line 1" at bounding box center [486, 467] width 217 height 31
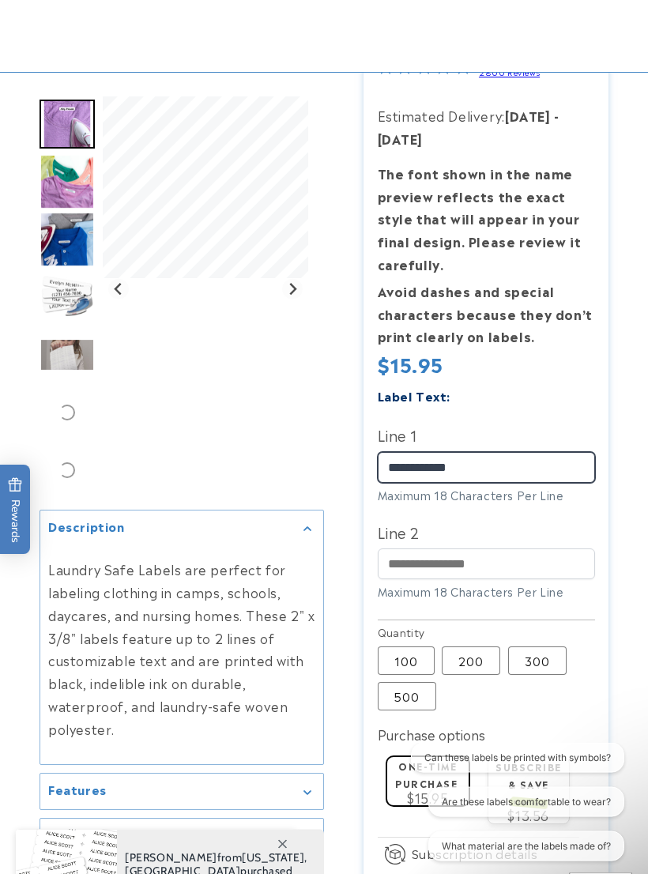
scroll to position [237, 0]
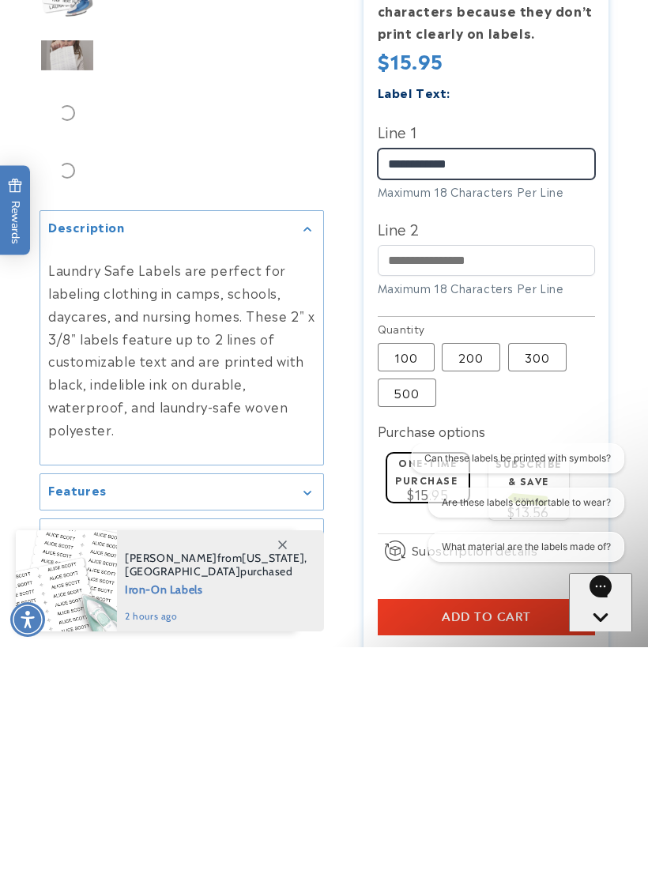
type input "**********"
click at [409, 569] on label "100 Variant sold out or unavailable" at bounding box center [406, 583] width 57 height 28
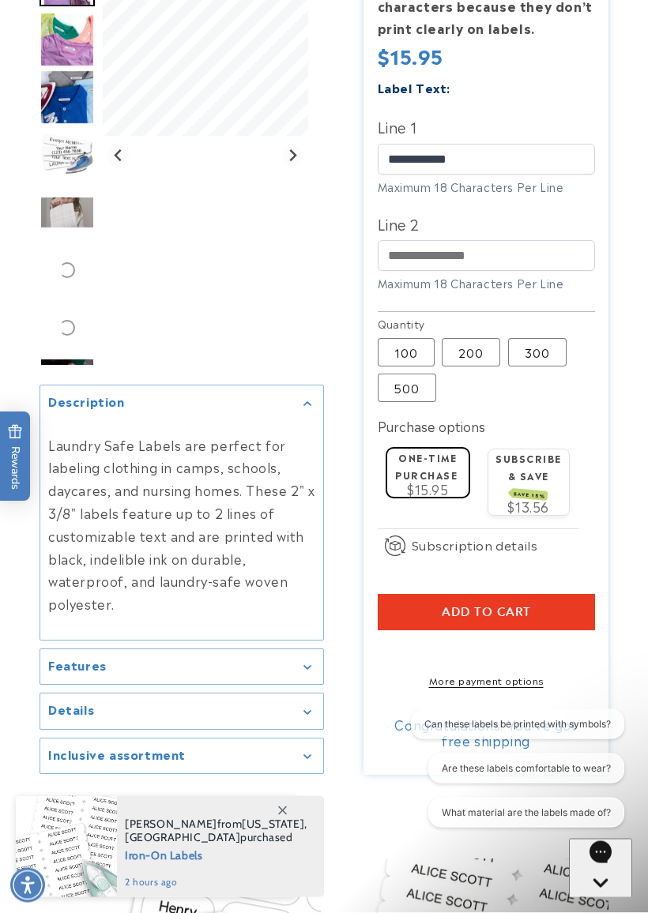
scroll to position [468, 0]
click at [438, 472] on label "One-time purchase" at bounding box center [426, 465] width 62 height 31
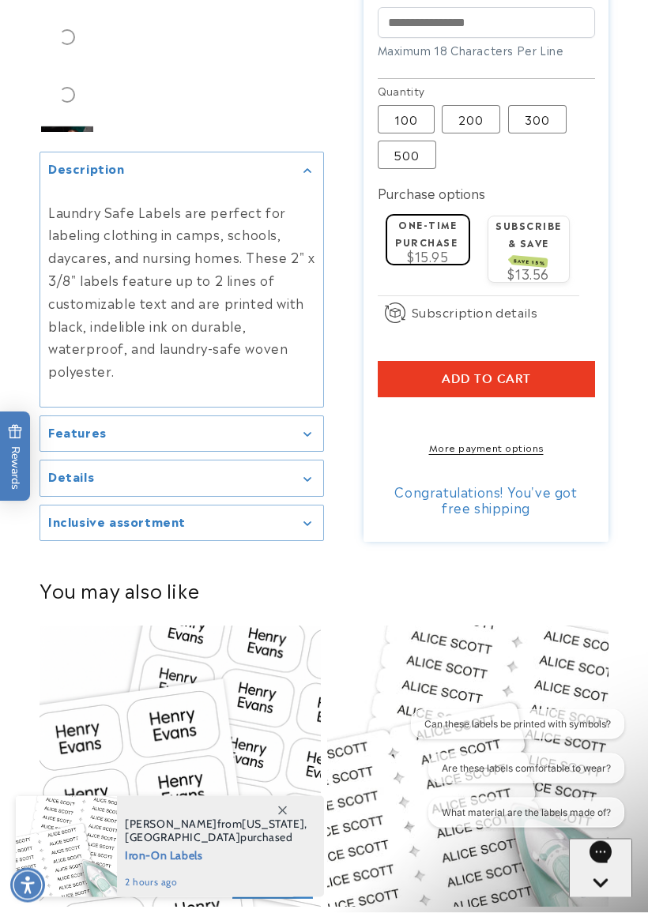
scroll to position [731, 0]
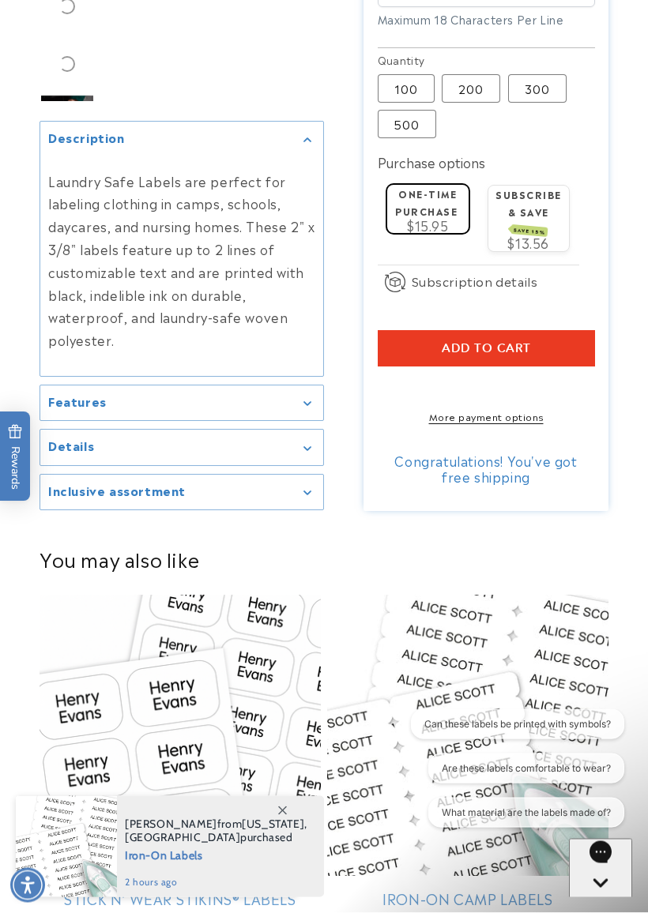
click at [532, 355] on button "Add to cart" at bounding box center [486, 349] width 217 height 36
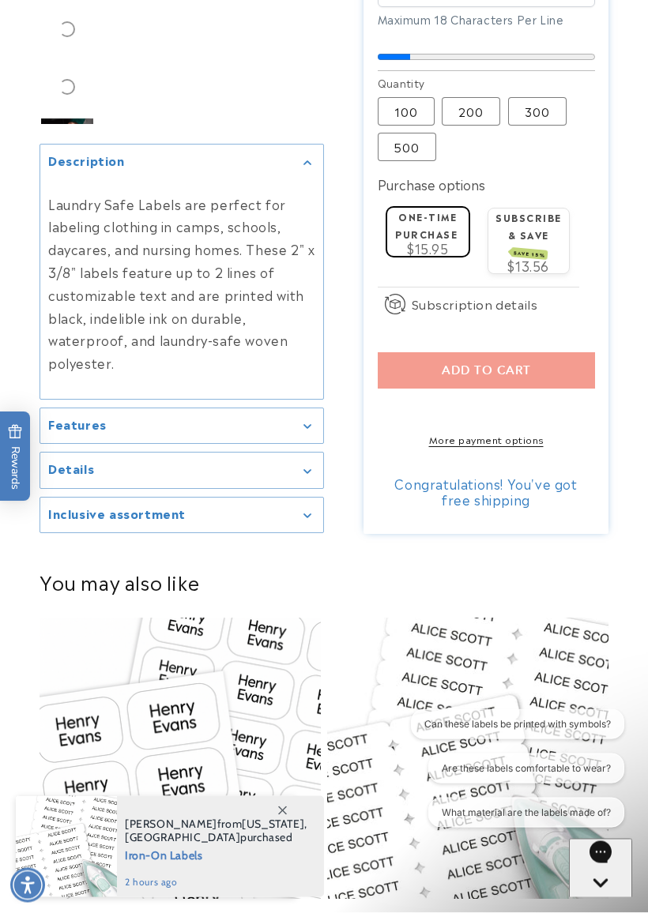
scroll to position [732, 0]
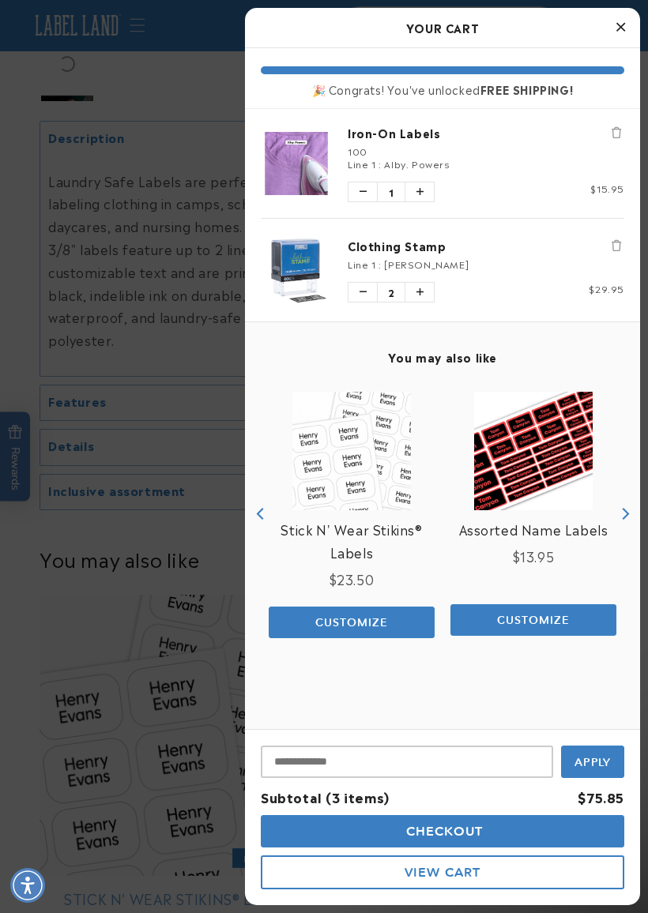
click at [363, 299] on button "Decrease quantity of Clothing Stamp" at bounding box center [362, 292] width 28 height 19
click at [362, 798] on button "Checkout" at bounding box center [442, 831] width 363 height 32
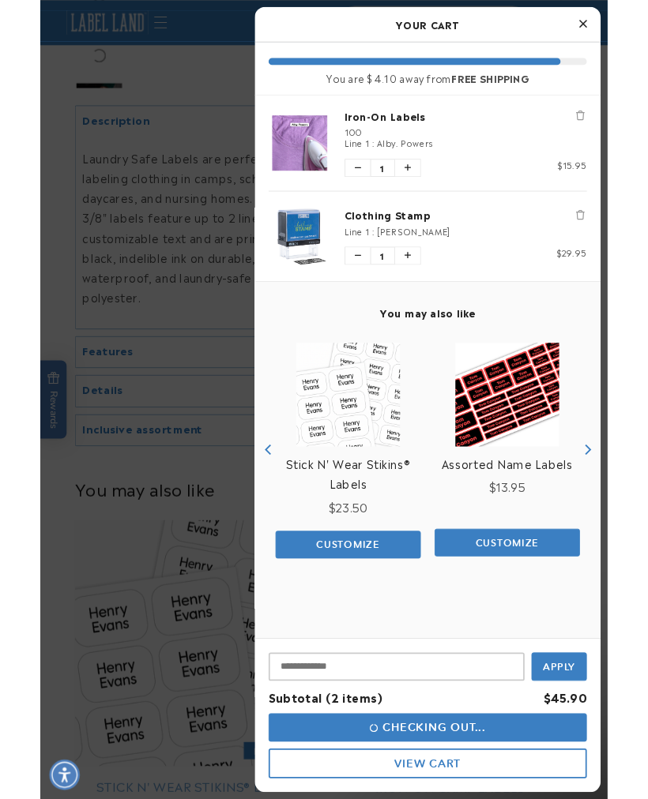
scroll to position [786, 0]
